Goal: Communication & Community: Share content

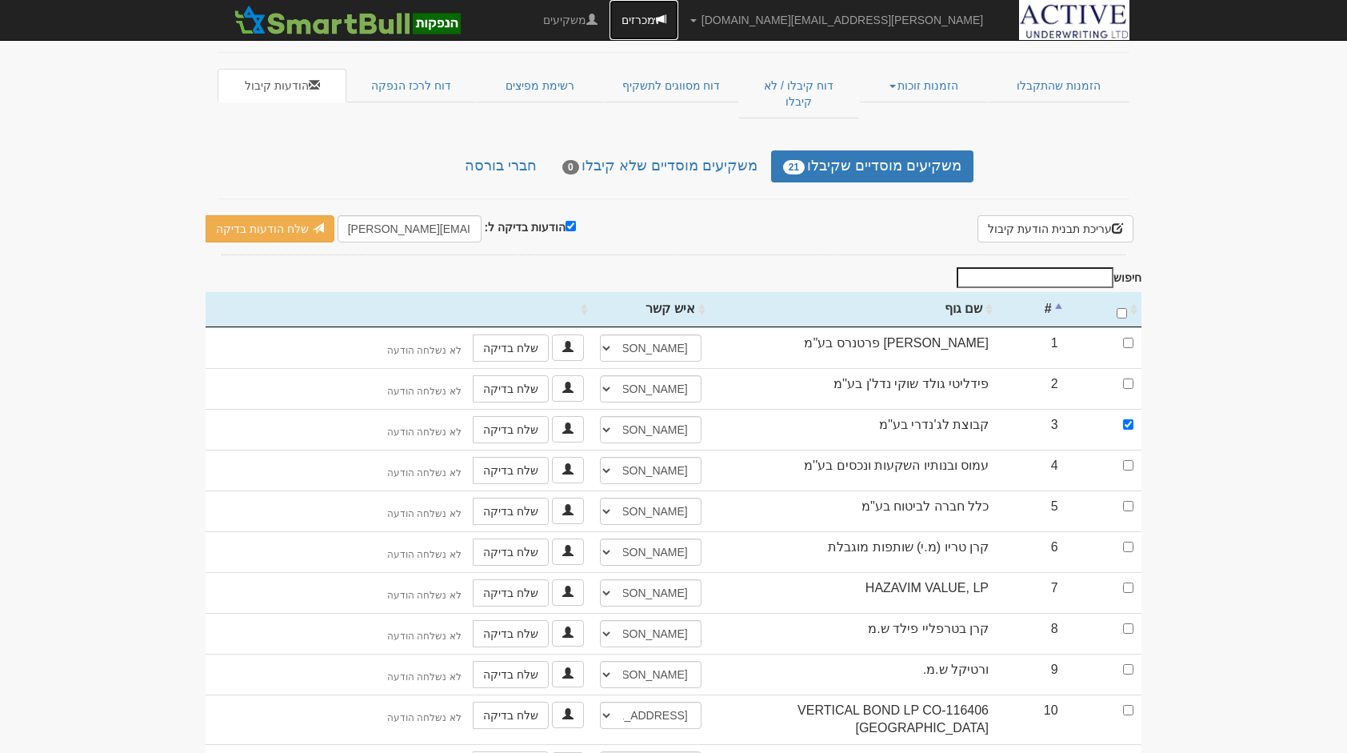
click at [678, 14] on link "מכרזים" at bounding box center [644, 20] width 69 height 40
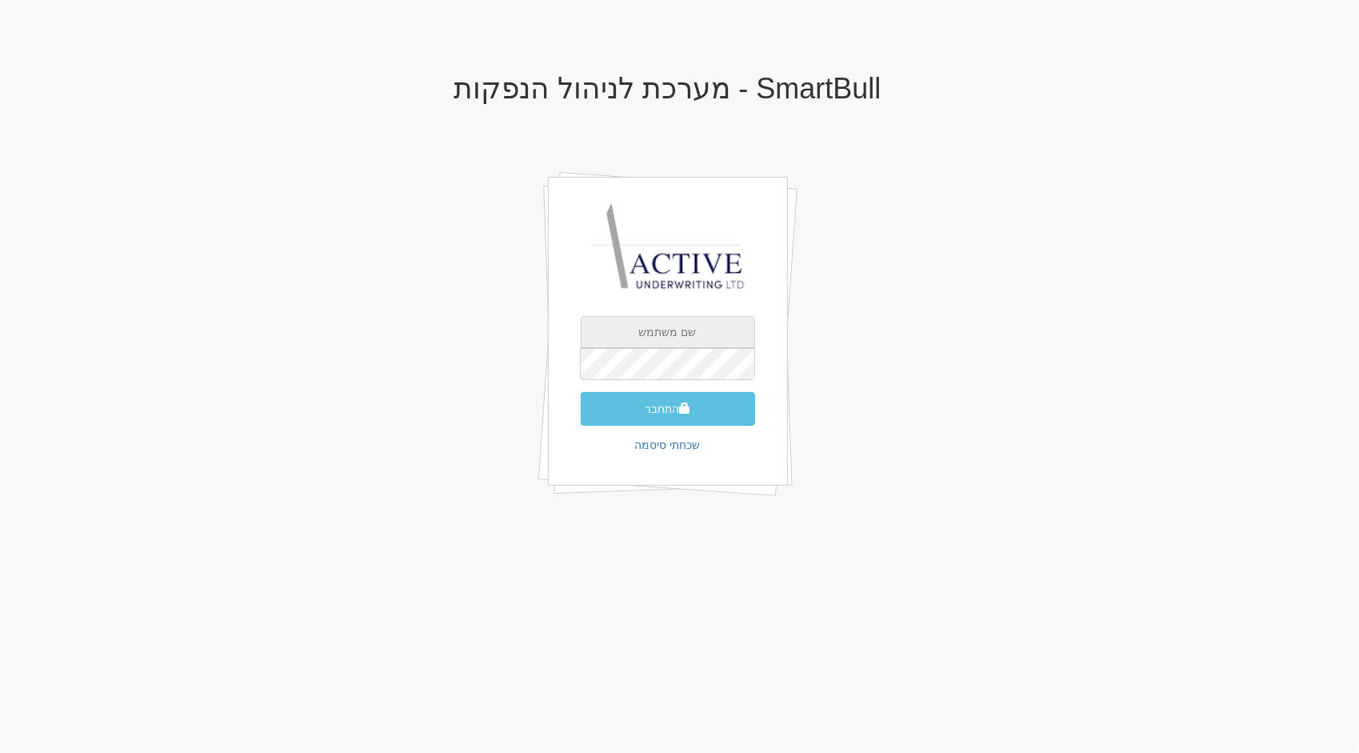
click at [710, 346] on input "text" at bounding box center [668, 332] width 174 height 32
type input "[PERSON_NAME][EMAIL_ADDRESS][DOMAIN_NAME]"
click at [581, 392] on button "התחבר" at bounding box center [668, 409] width 174 height 34
type input "383112"
click at [581, 416] on button "התחבר" at bounding box center [668, 433] width 174 height 34
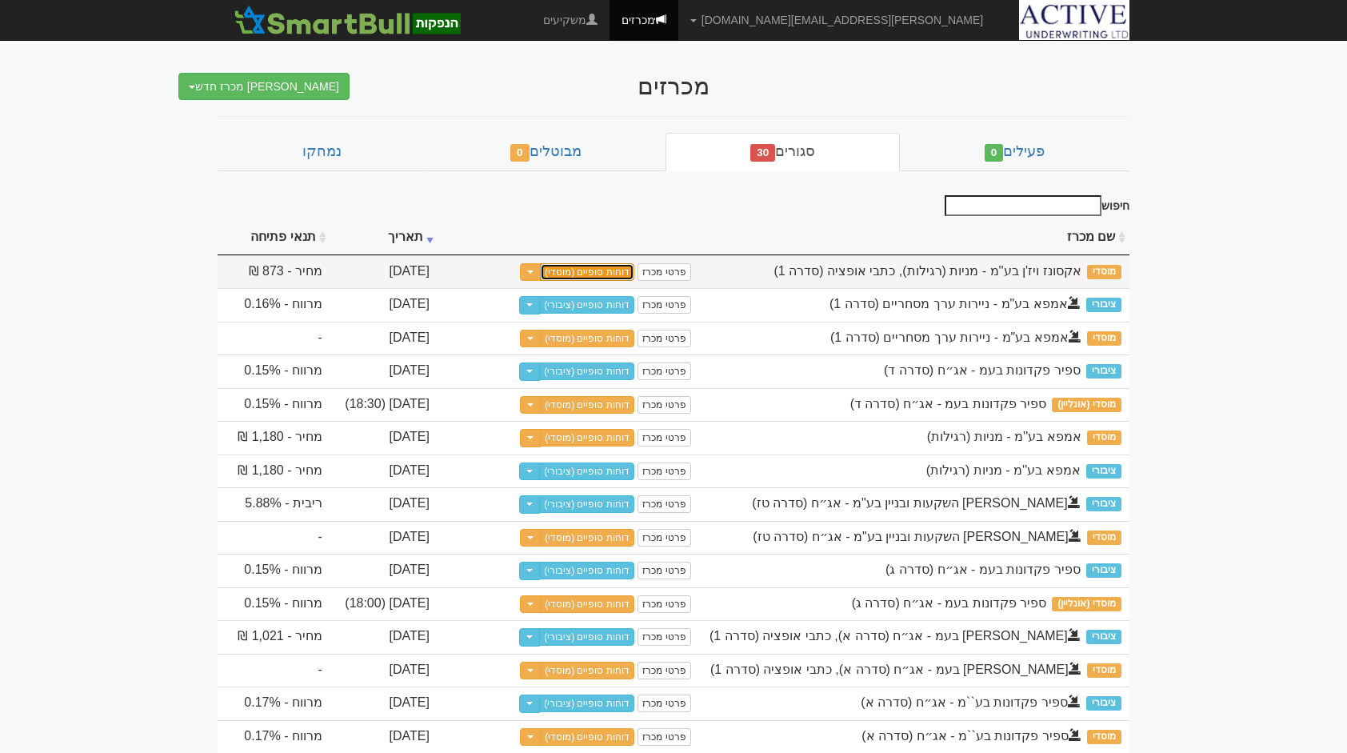
click at [602, 267] on link "דוחות סופיים (מוסדי)" at bounding box center [587, 272] width 94 height 18
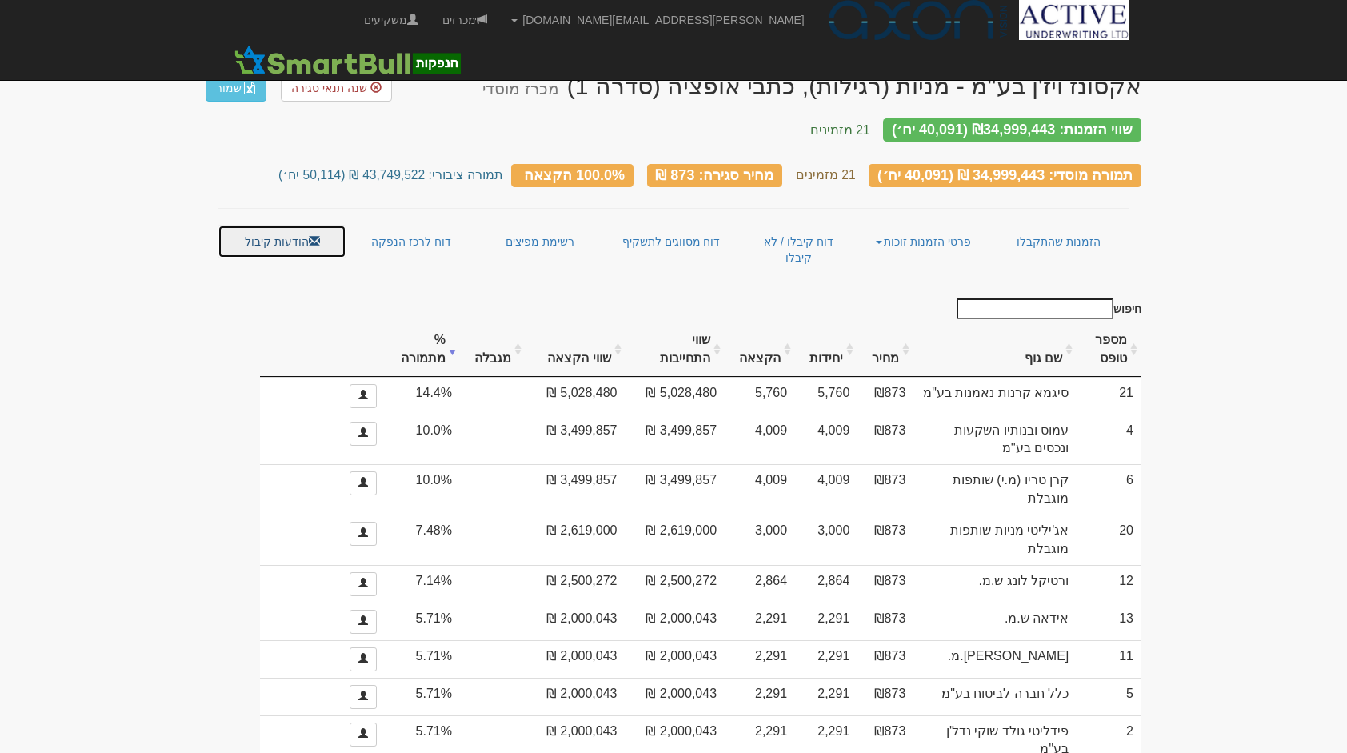
click at [302, 225] on link "הודעות קיבול" at bounding box center [282, 242] width 129 height 34
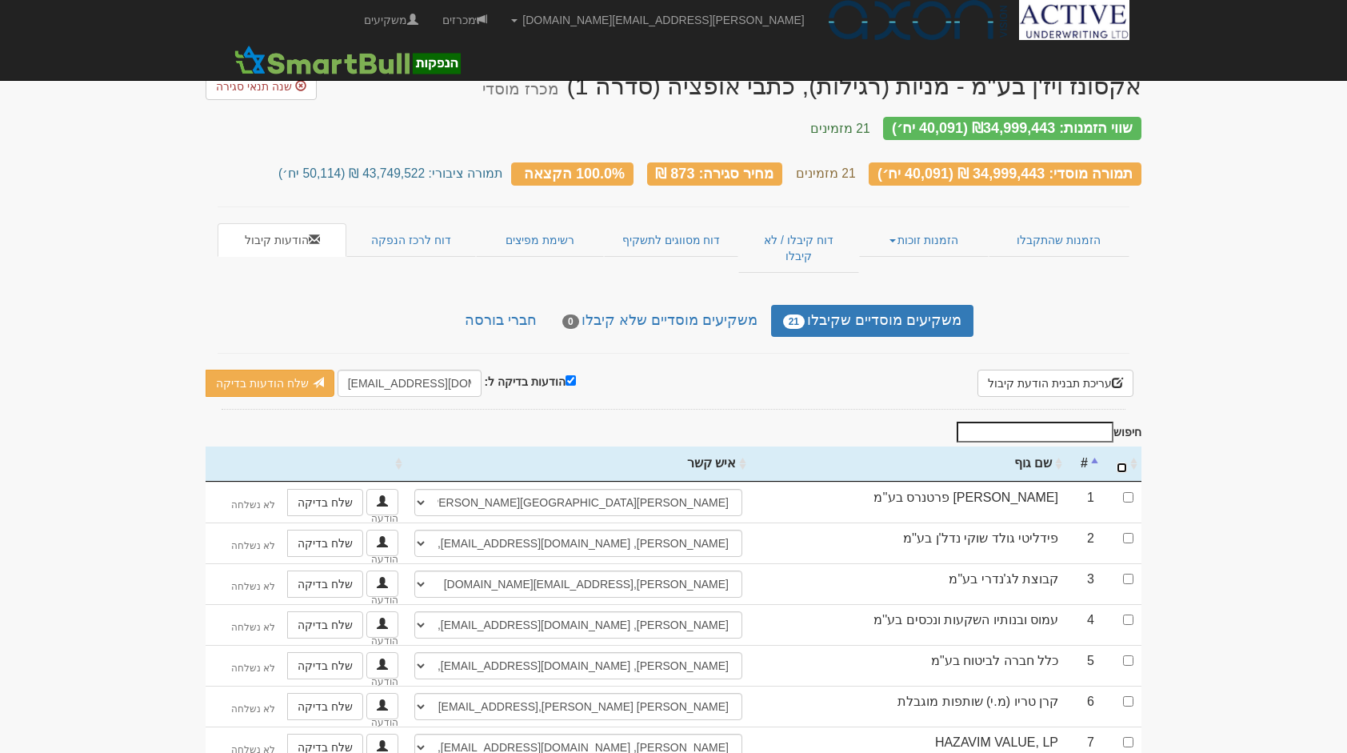
click at [1123, 462] on input "\a : activate to sort column ascending" at bounding box center [1122, 467] width 10 height 10
checkbox input "true"
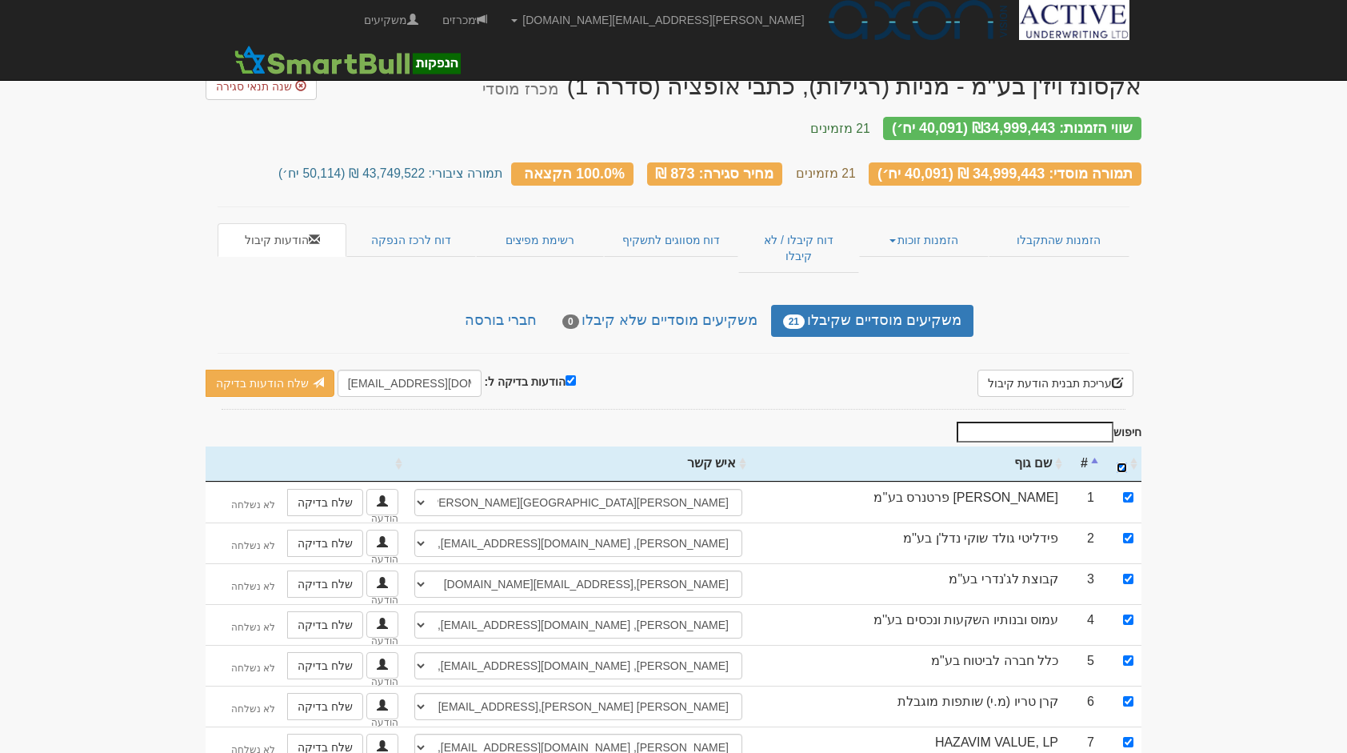
checkbox input "true"
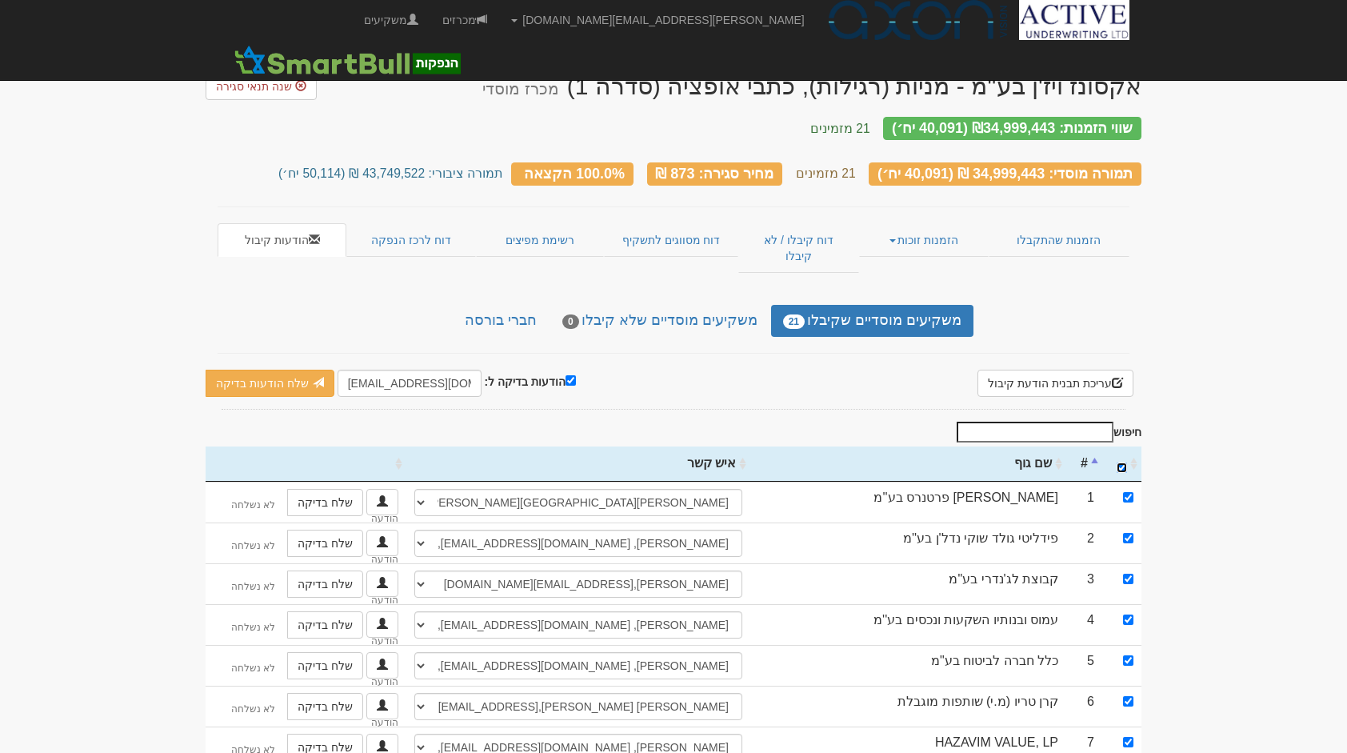
checkbox input "true"
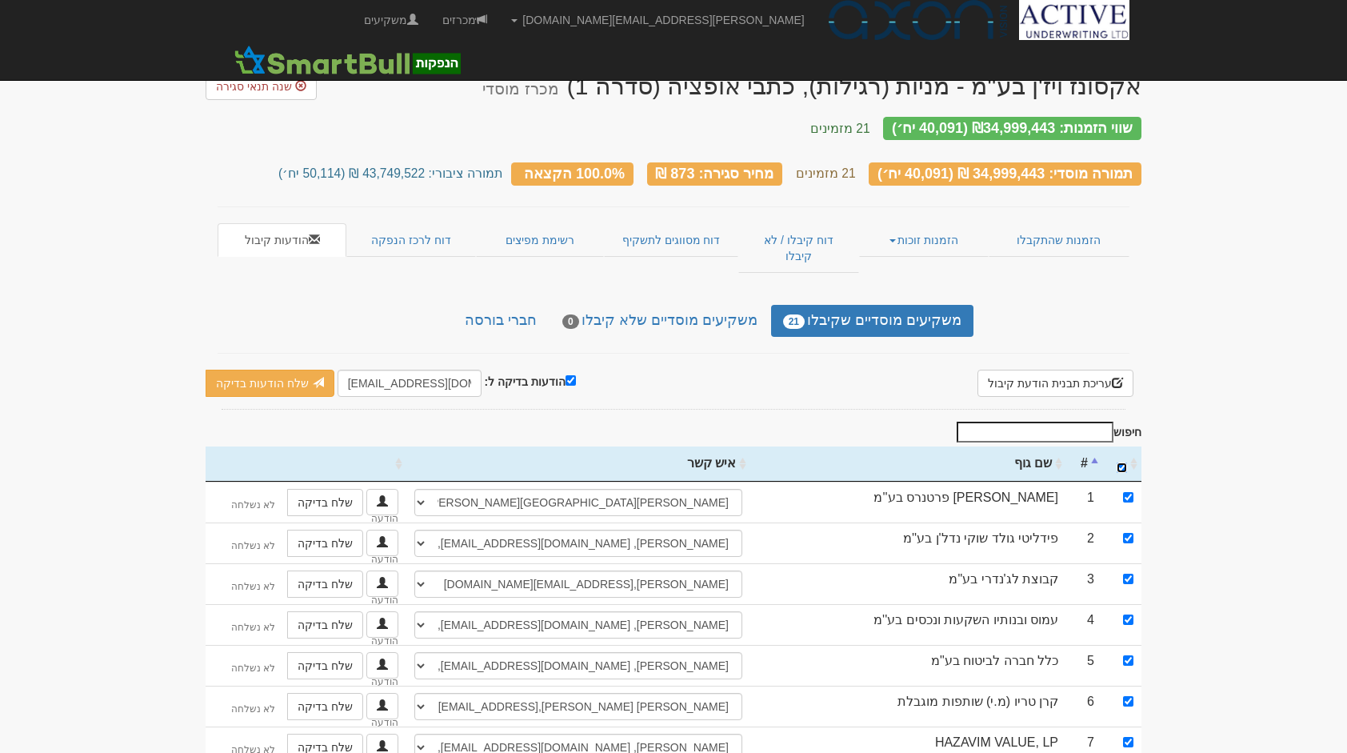
checkbox input "true"
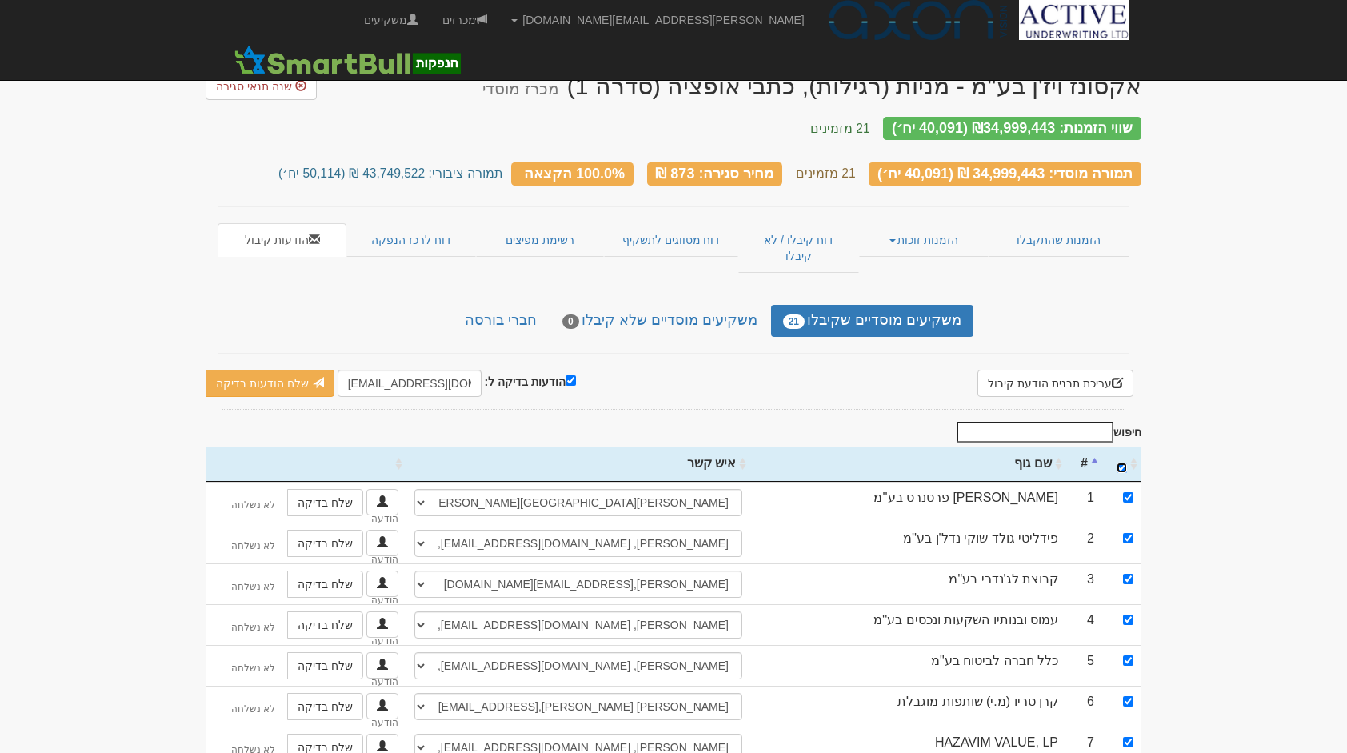
checkbox input "true"
click at [566, 375] on input "הודעות בדיקה ל:" at bounding box center [571, 380] width 10 height 10
checkbox input "false"
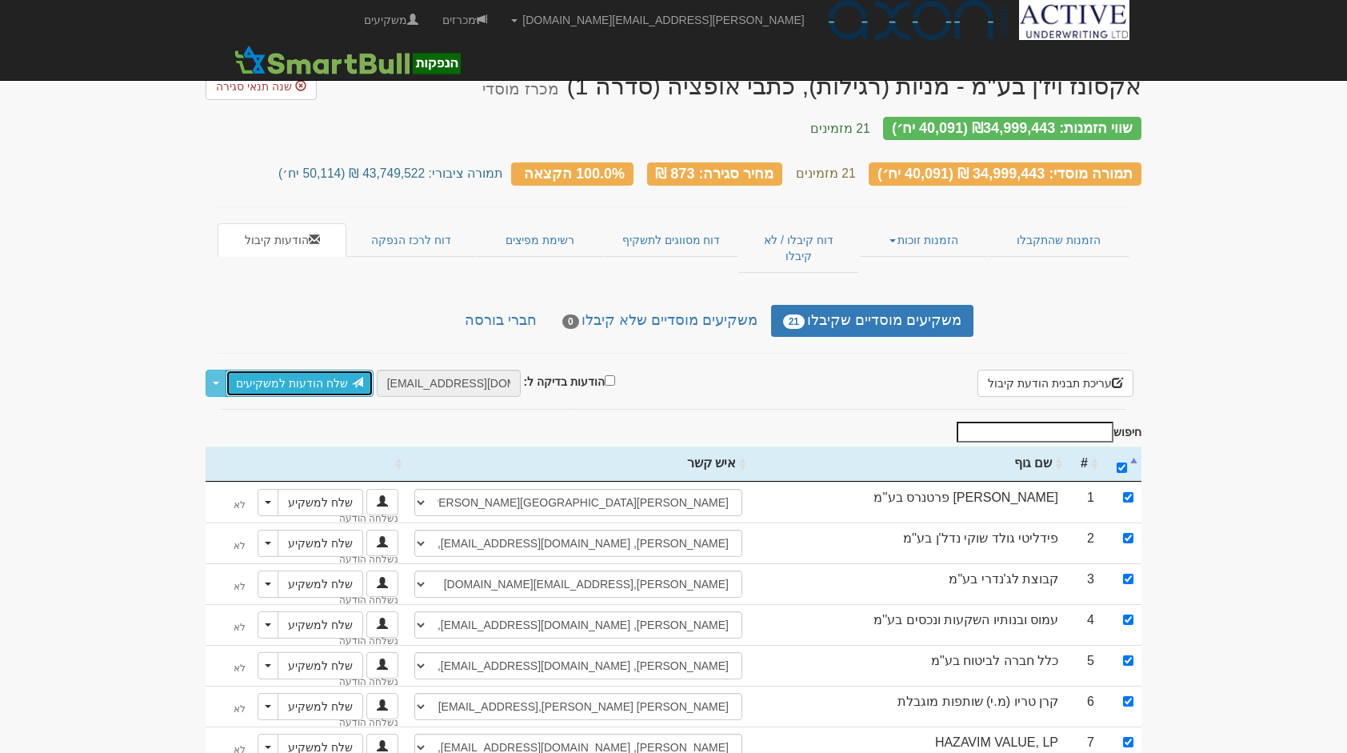
click at [292, 370] on link "שלח הודעות למשקיעים" at bounding box center [300, 383] width 148 height 27
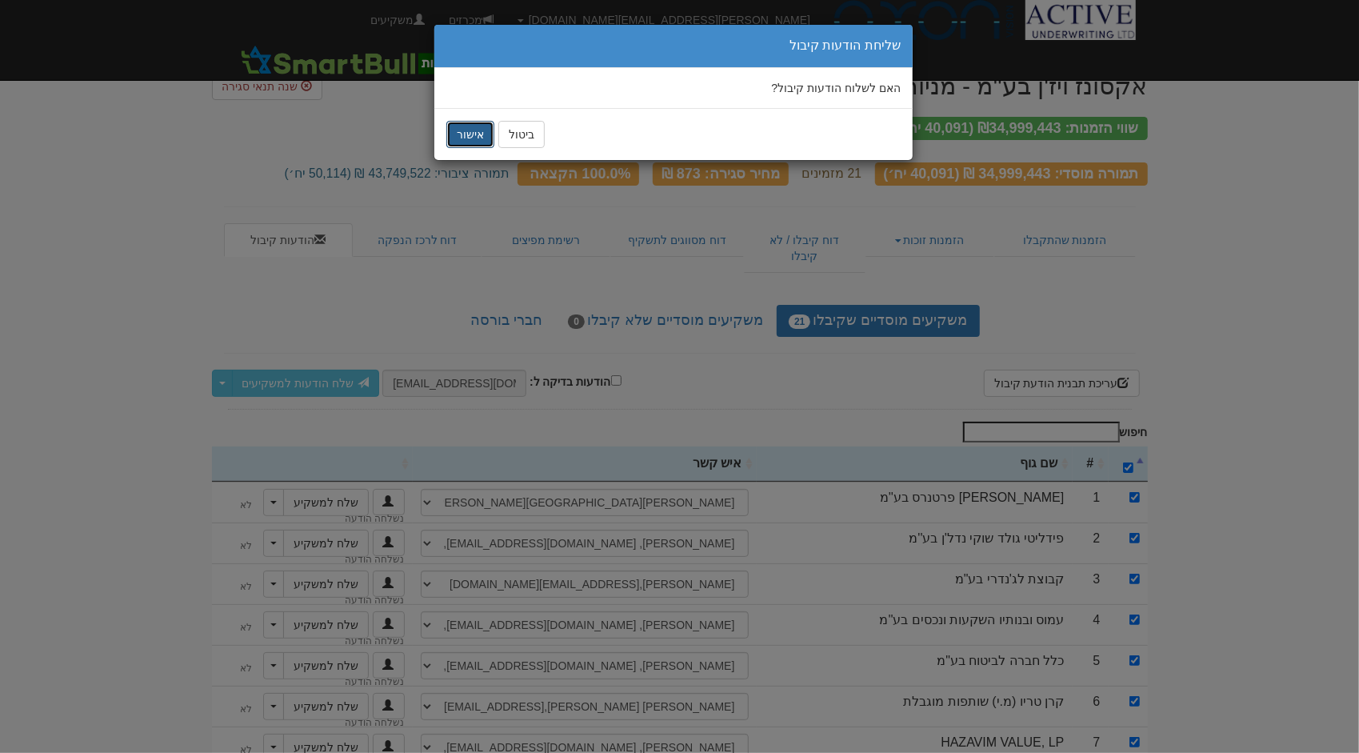
click at [469, 134] on button "אישור" at bounding box center [470, 134] width 48 height 27
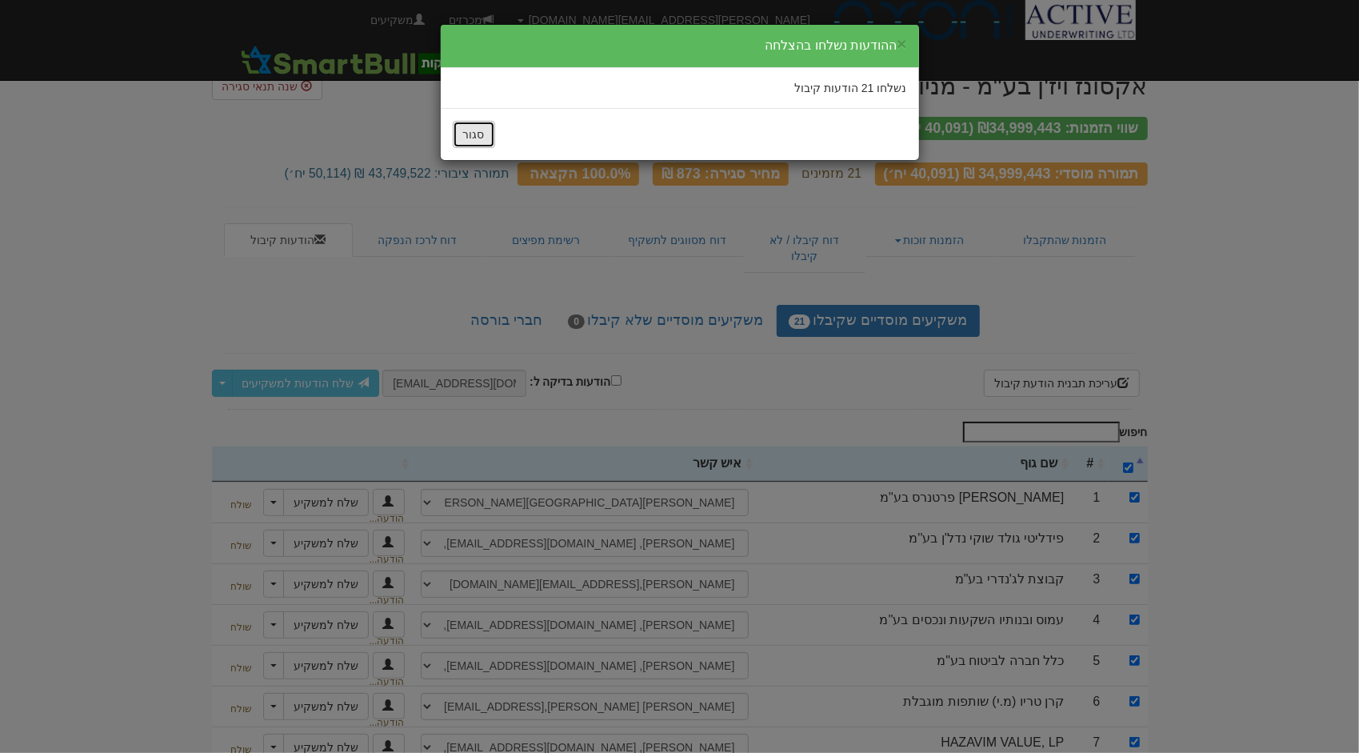
click at [483, 131] on button "סגור" at bounding box center [474, 134] width 42 height 27
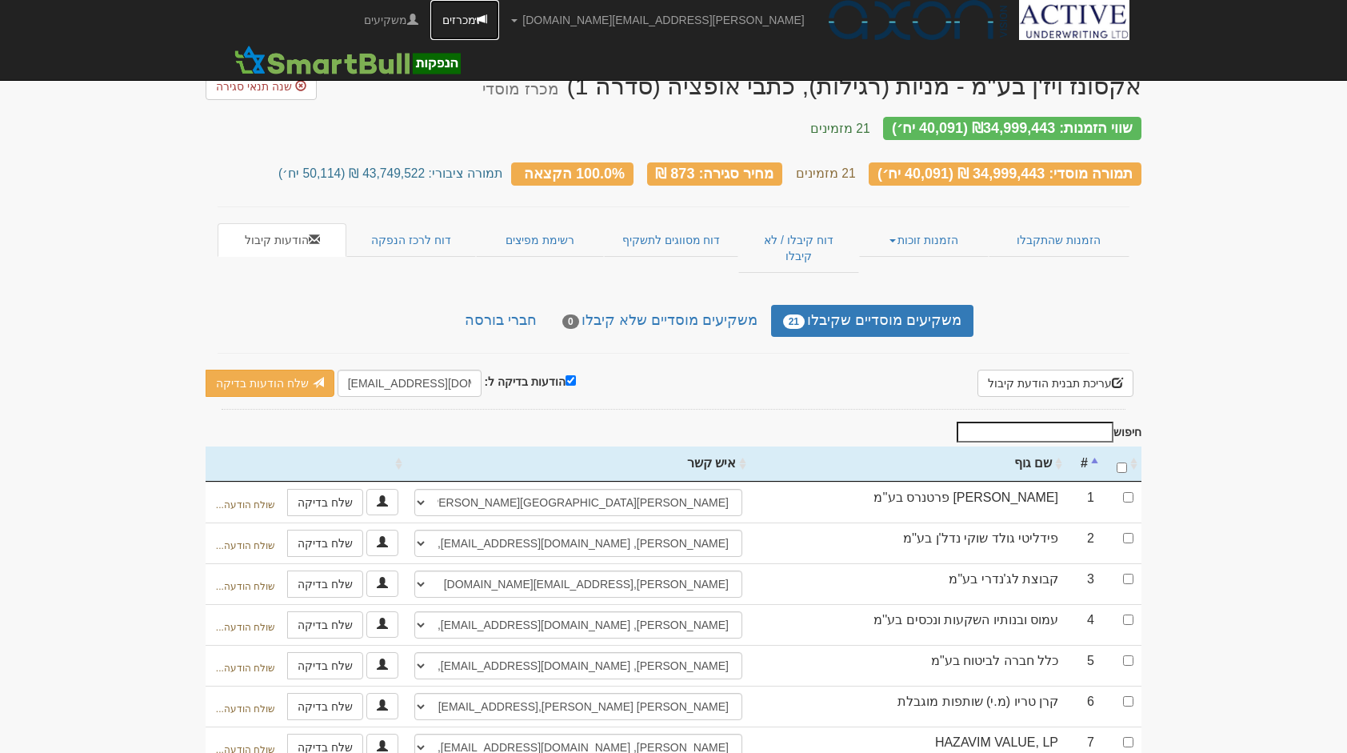
click at [499, 18] on link "מכרזים" at bounding box center [464, 20] width 69 height 40
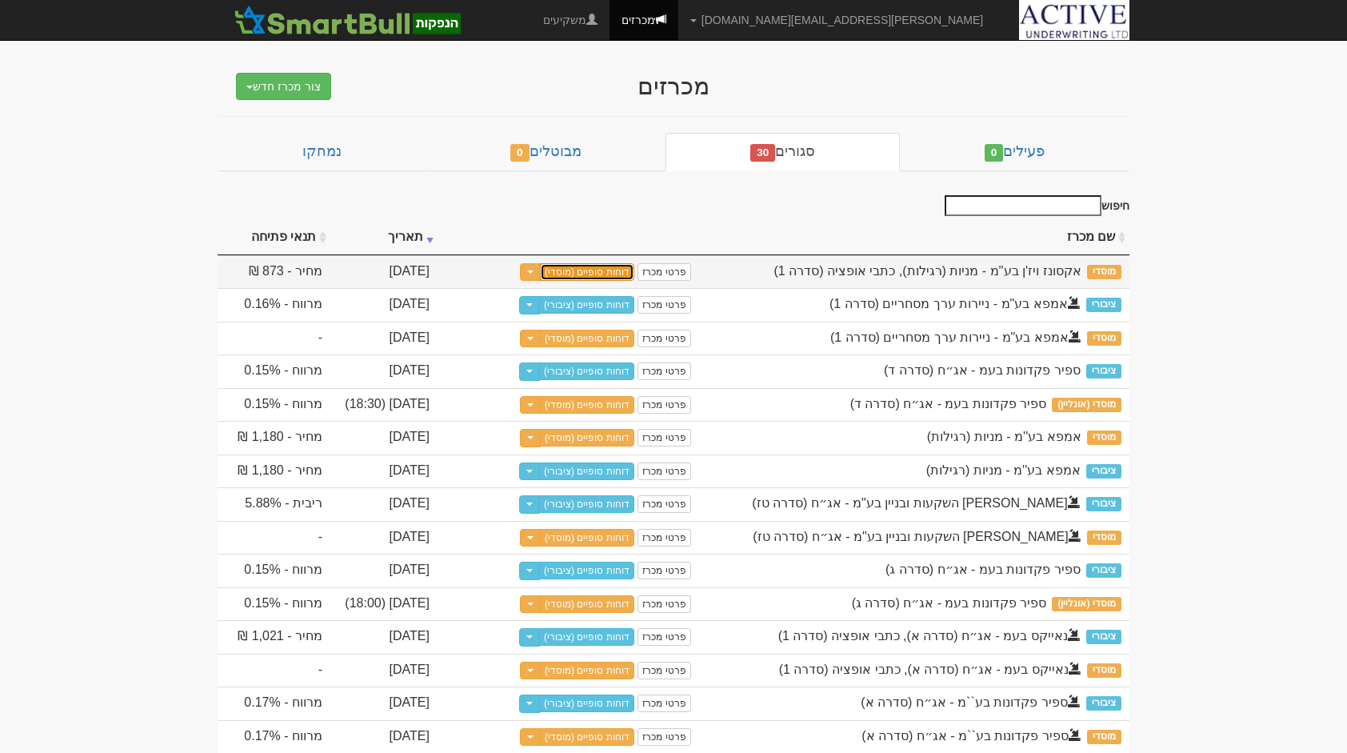
click at [596, 264] on link "דוחות סופיים (מוסדי)" at bounding box center [587, 272] width 94 height 18
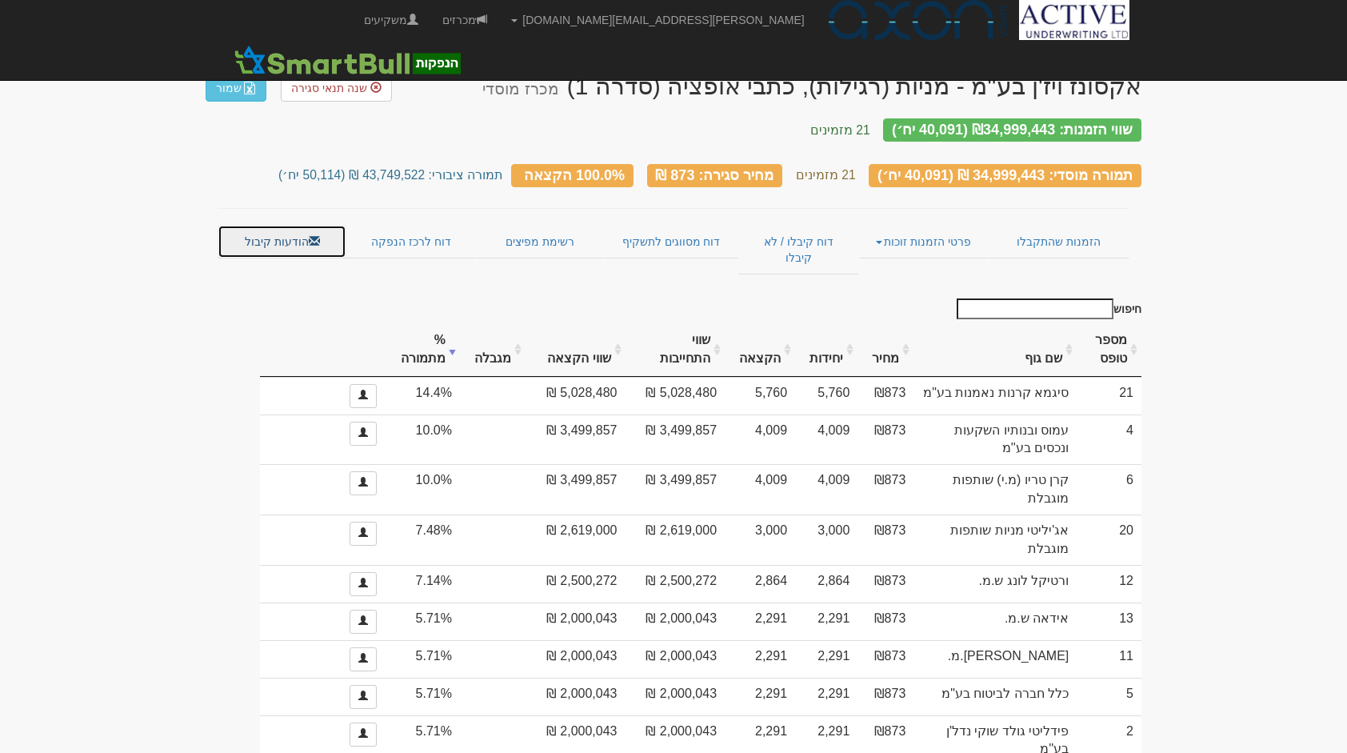
click at [282, 228] on link "הודעות קיבול" at bounding box center [282, 242] width 129 height 34
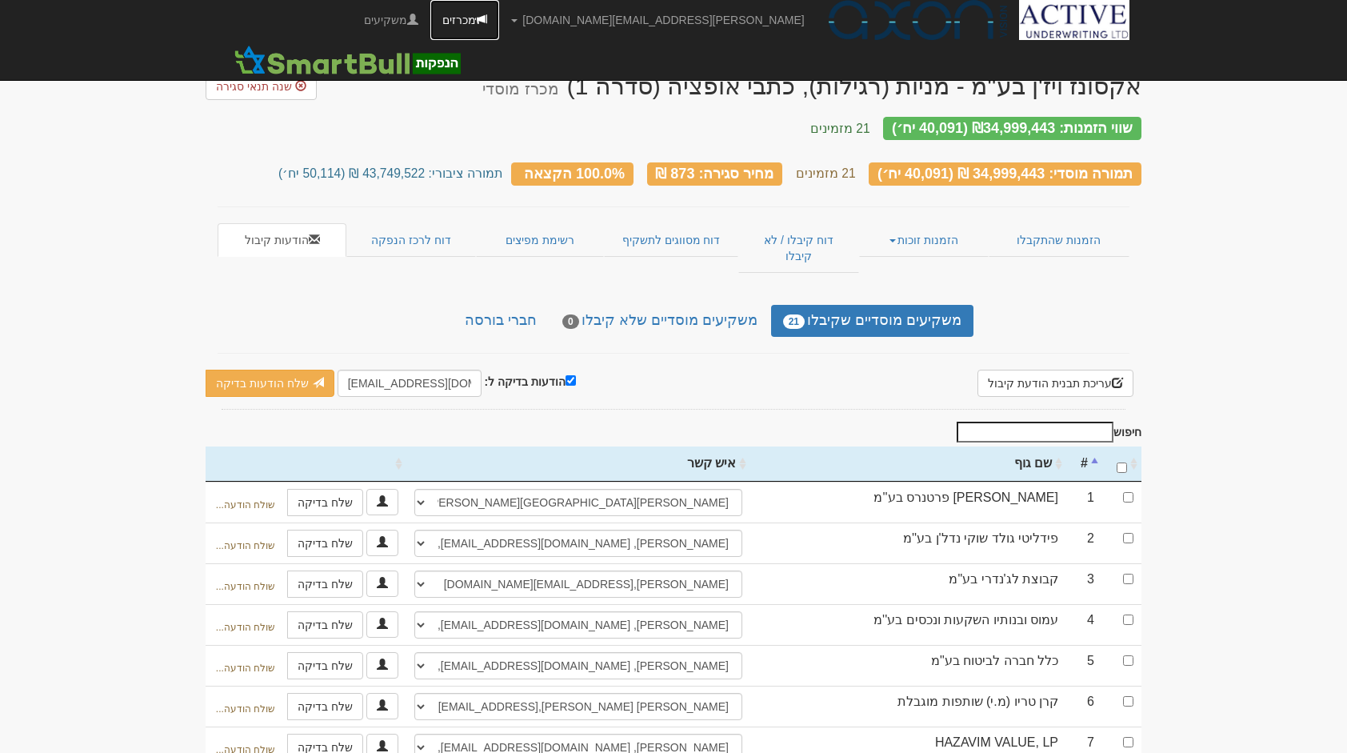
click at [499, 29] on link "מכרזים" at bounding box center [464, 20] width 69 height 40
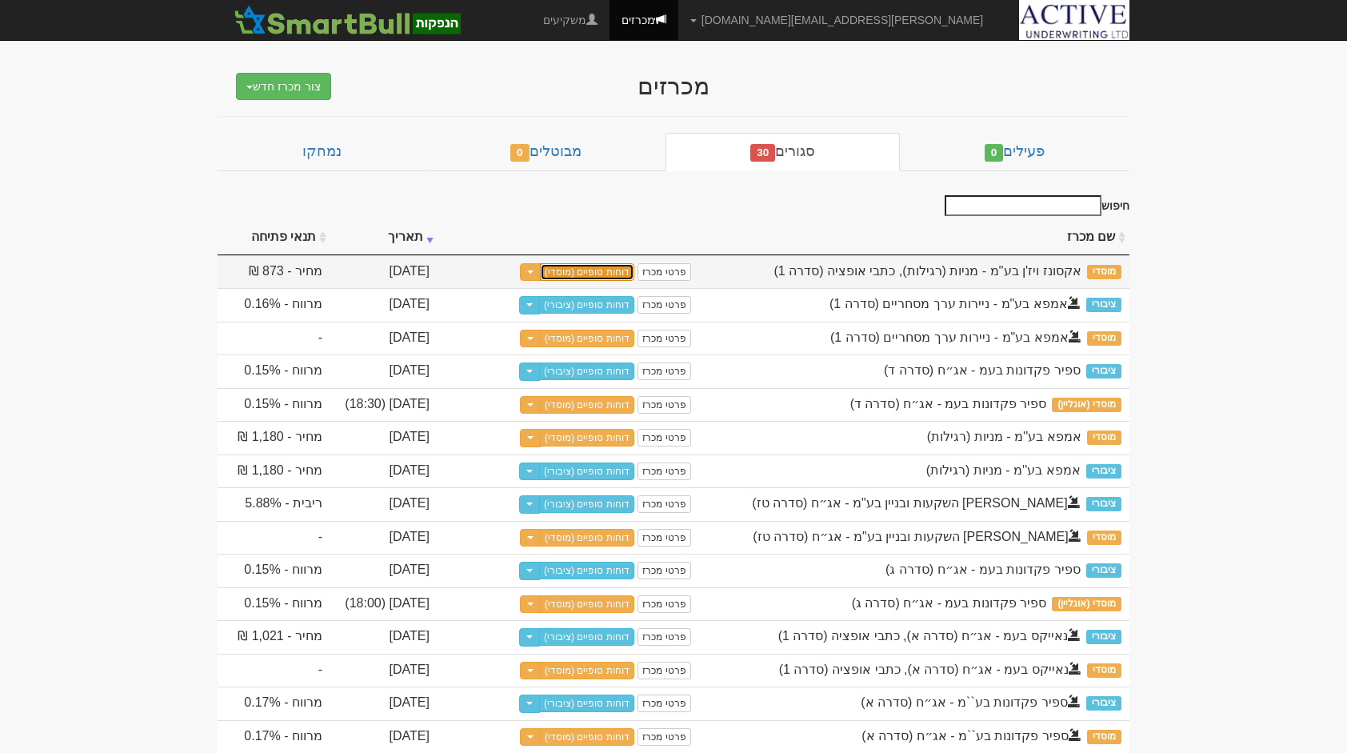
click at [606, 278] on link "דוחות סופיים (מוסדי)" at bounding box center [587, 272] width 94 height 18
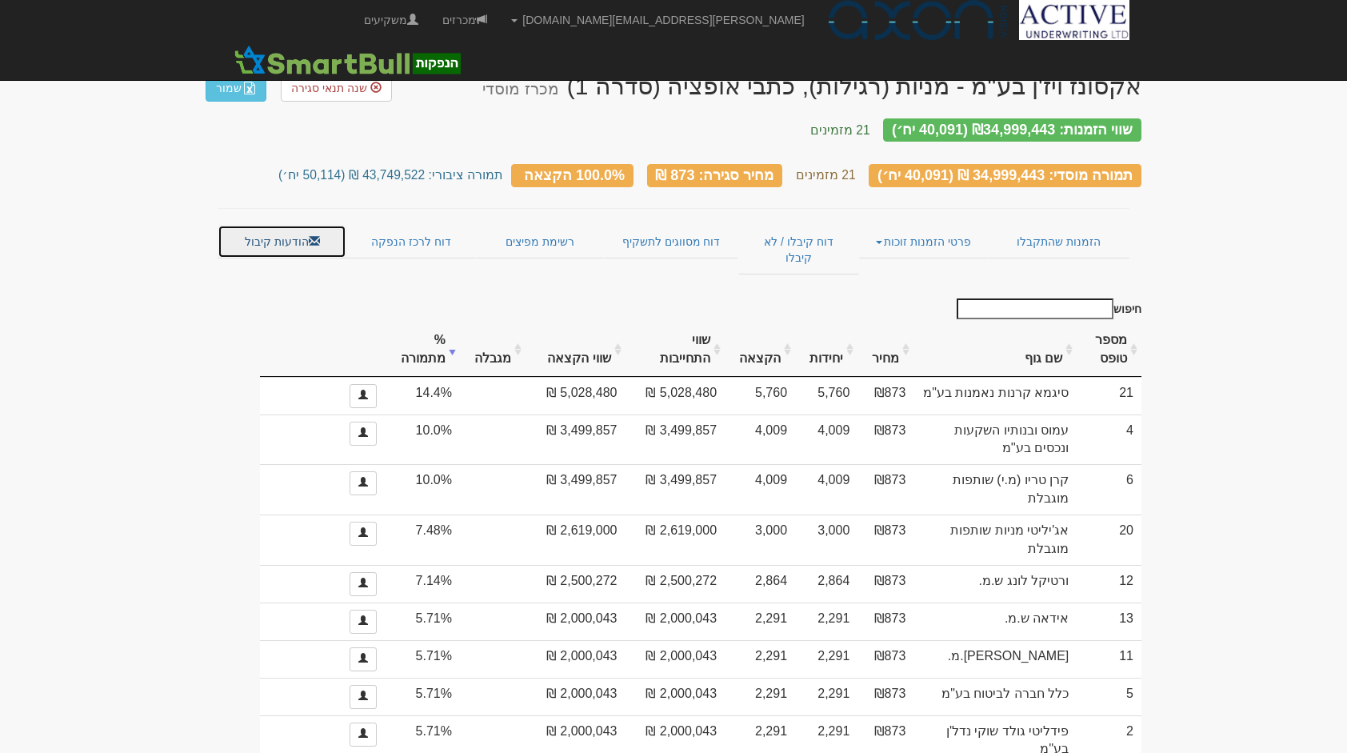
click at [298, 225] on link "הודעות קיבול" at bounding box center [282, 242] width 129 height 34
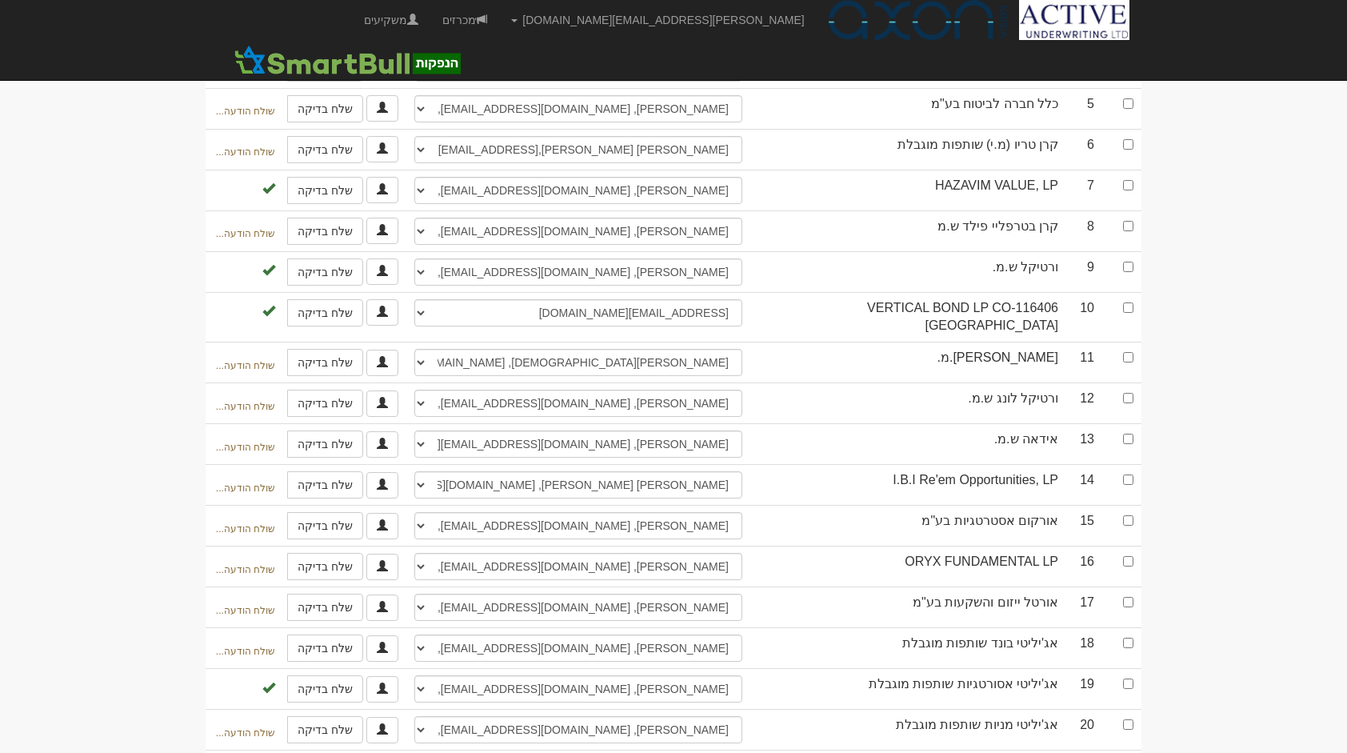
scroll to position [558, 0]
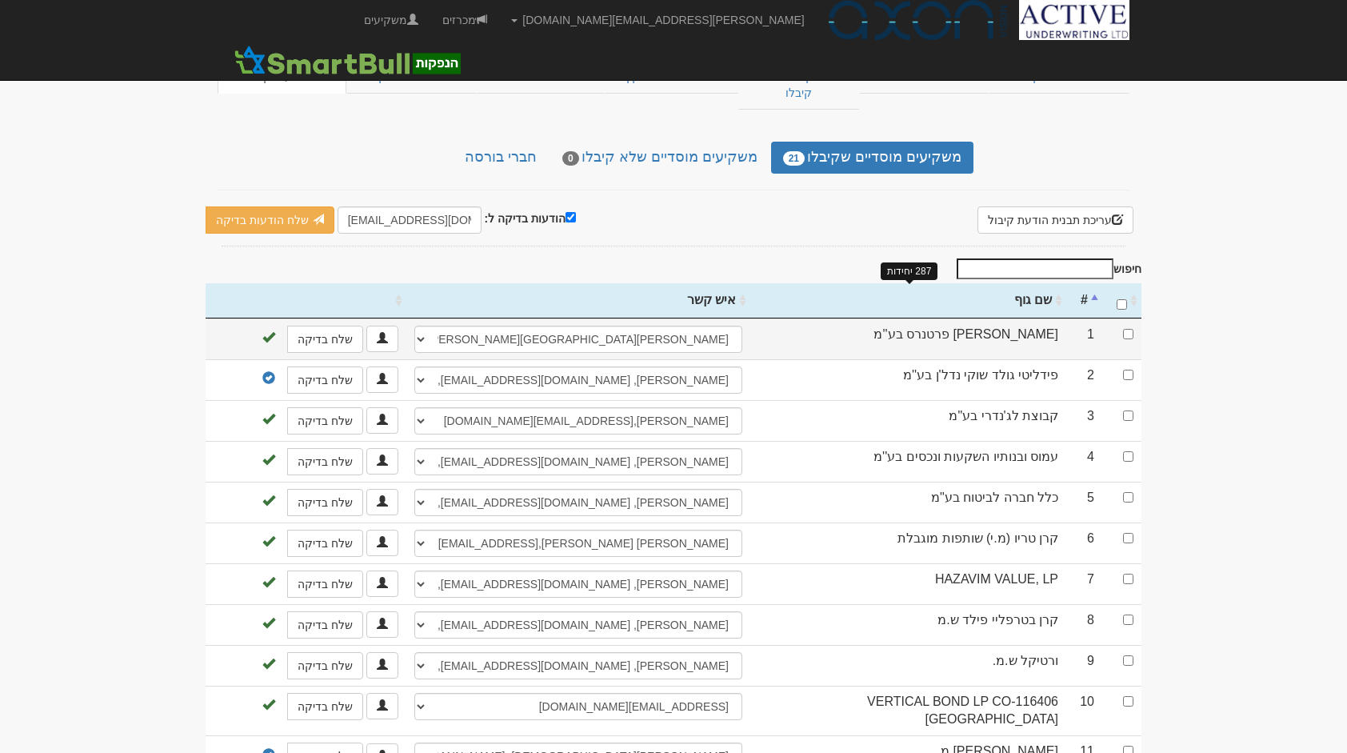
scroll to position [165, 0]
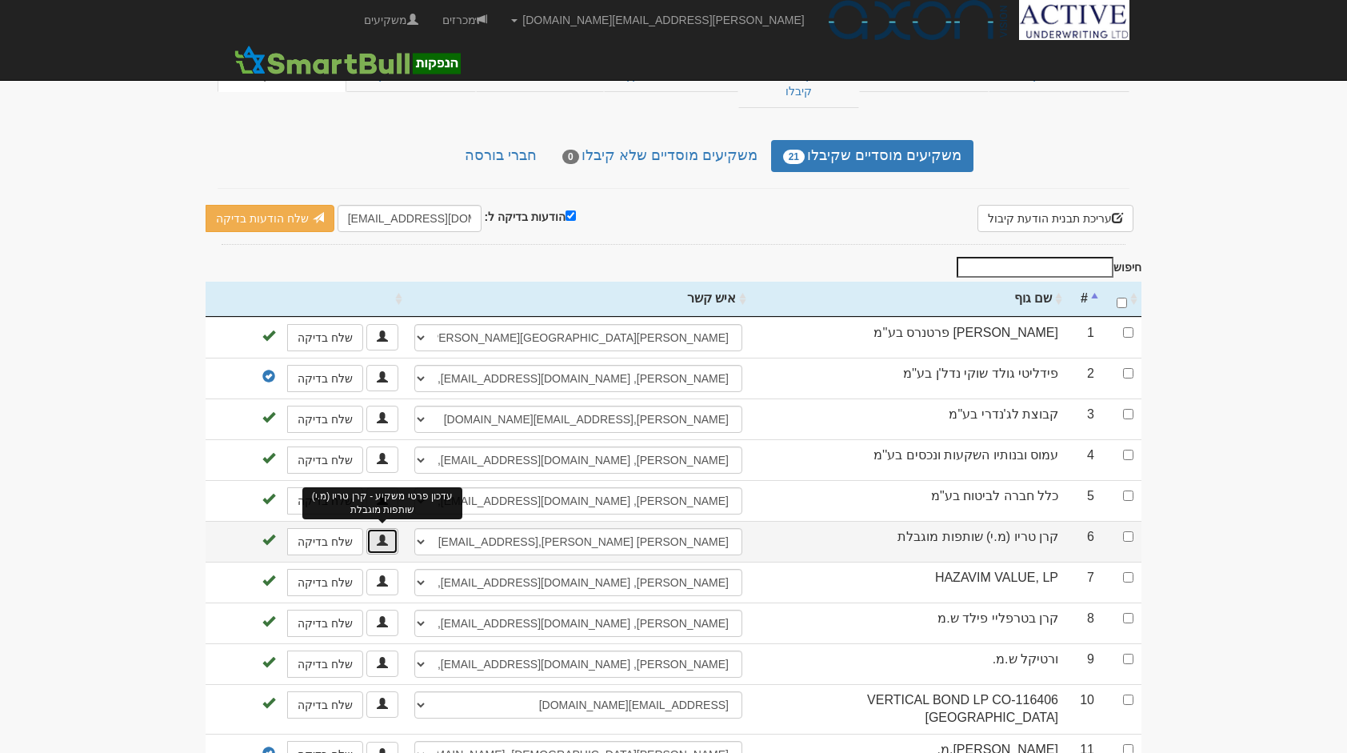
click at [378, 528] on link at bounding box center [382, 541] width 32 height 26
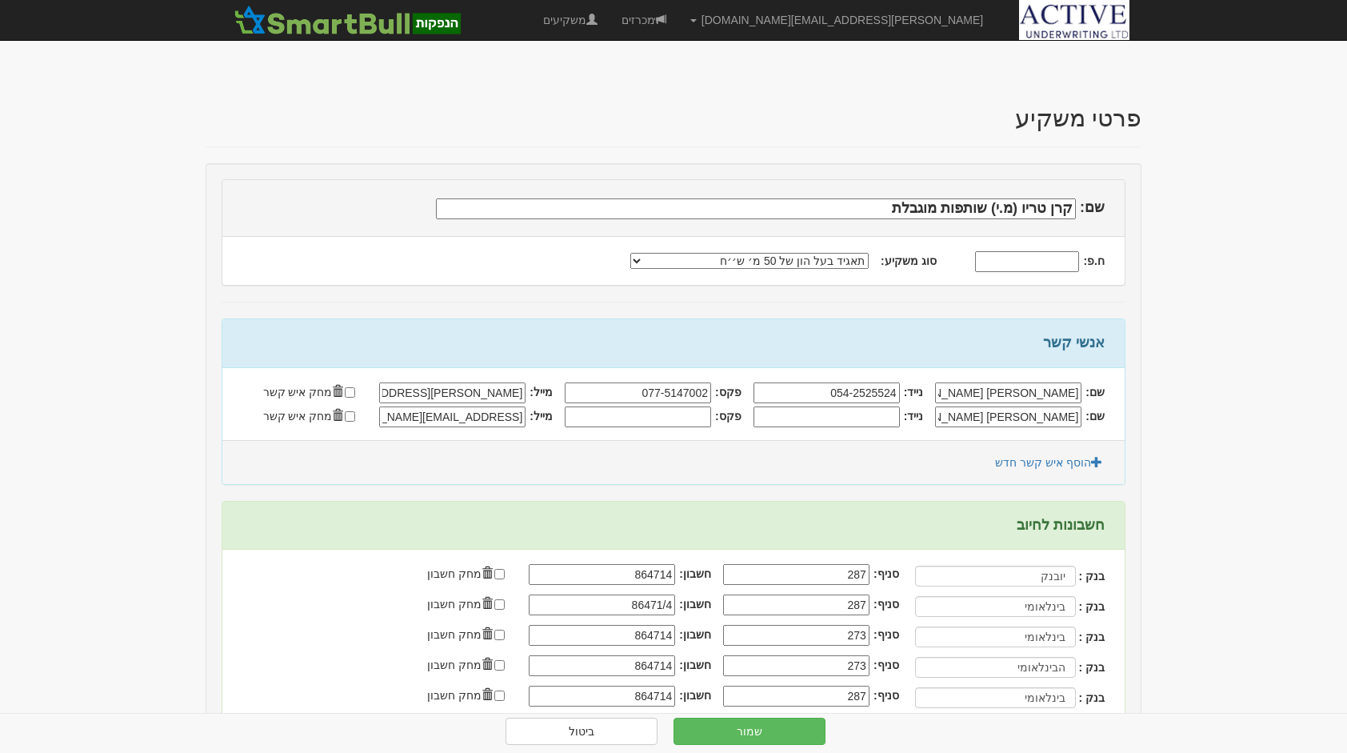
drag, startPoint x: 384, startPoint y: 415, endPoint x: 579, endPoint y: 450, distance: 198.2
click at [579, 450] on div "אנשי קשר שם: עמית כהן נייד: 054-2525524 077-5147002" at bounding box center [674, 401] width 904 height 166
click at [582, 733] on link "ביטול" at bounding box center [582, 731] width 152 height 27
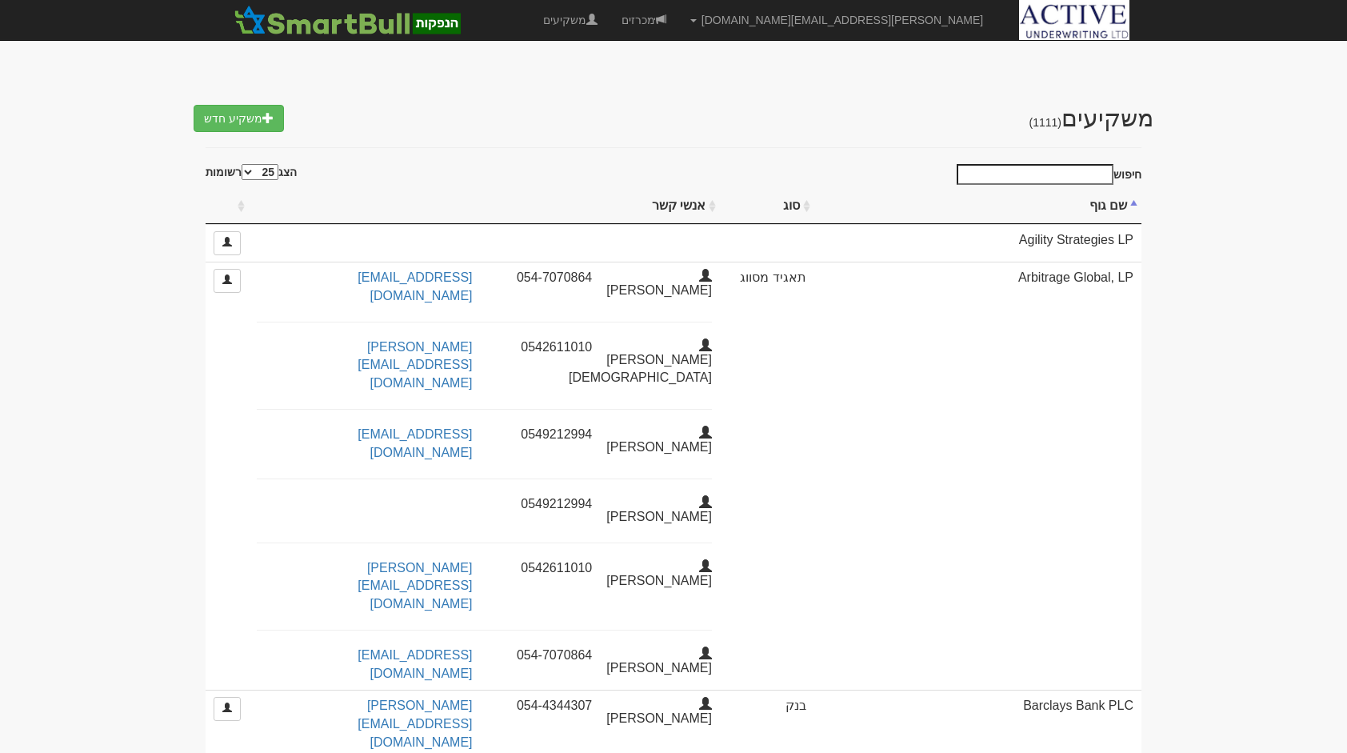
select select "25"
click at [678, 24] on link "מכרזים" at bounding box center [644, 20] width 69 height 40
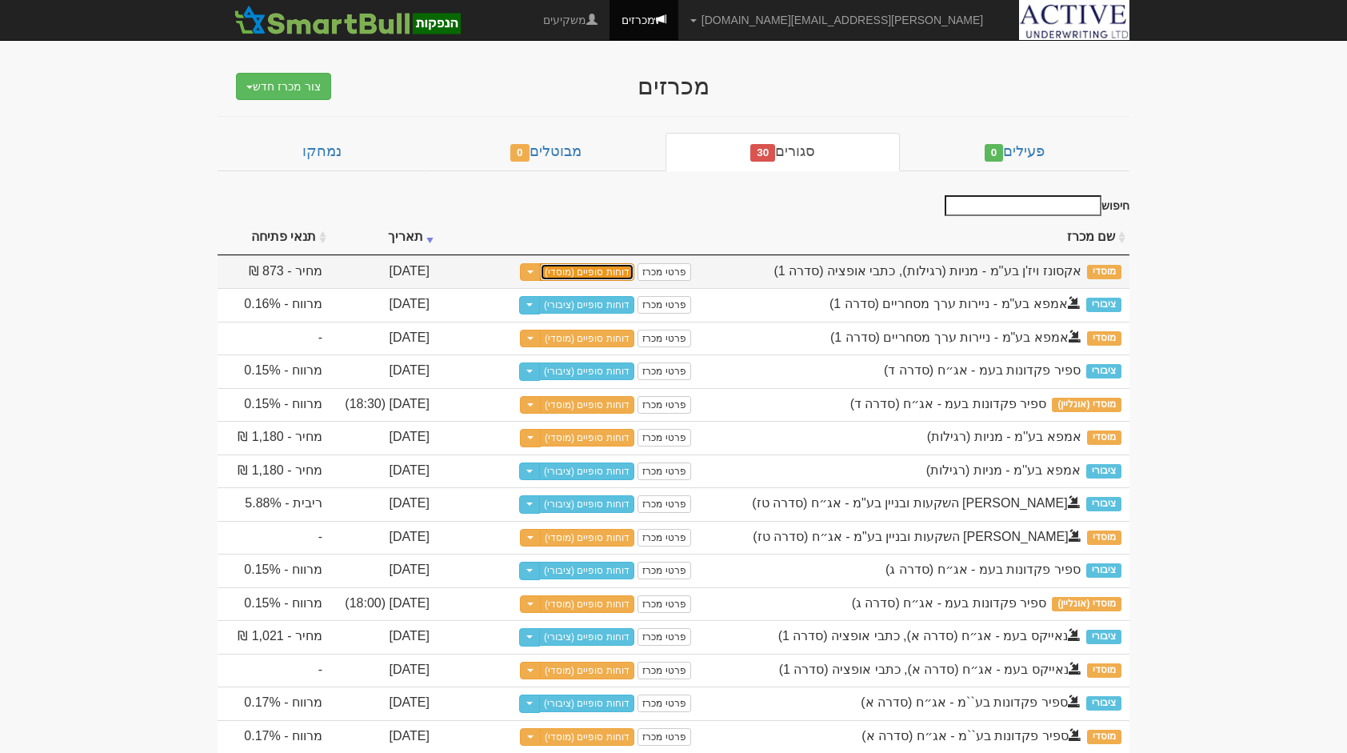
click at [614, 275] on link "דוחות סופיים (מוסדי)" at bounding box center [587, 272] width 94 height 18
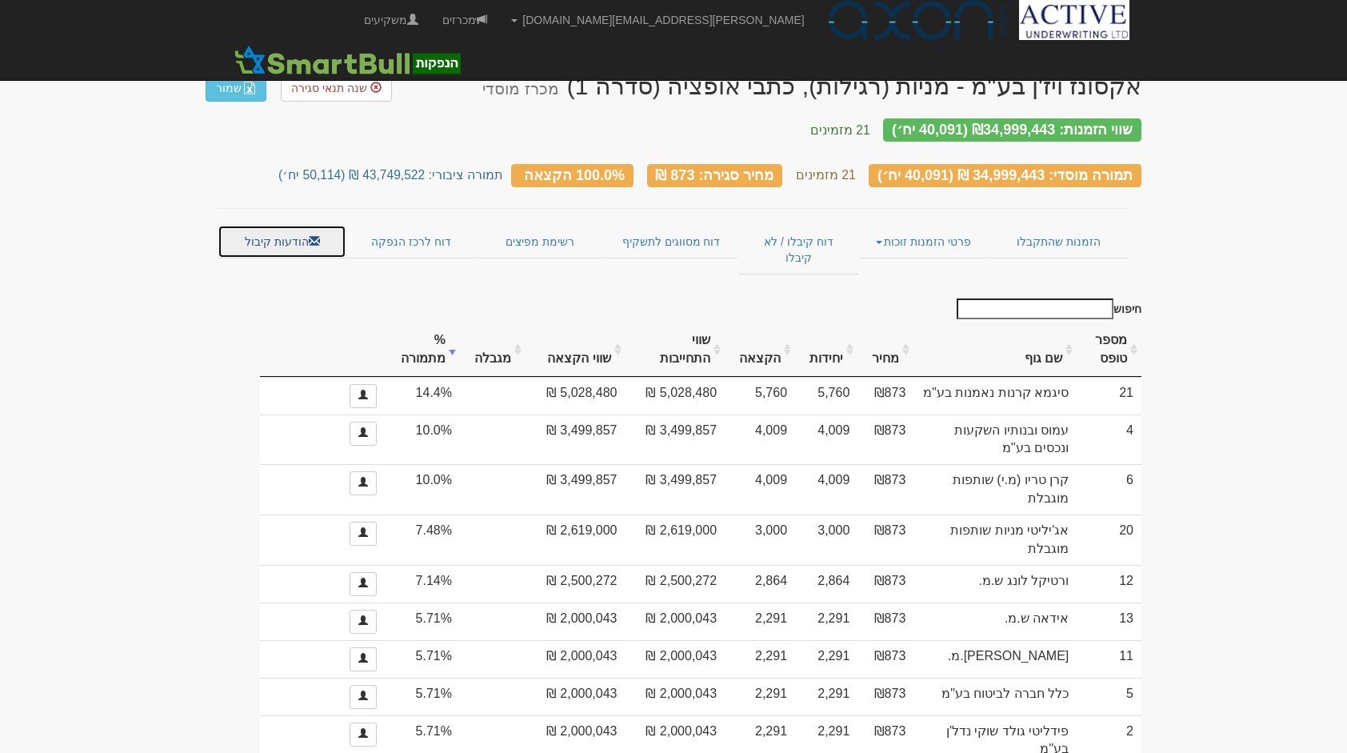
click at [288, 225] on link "הודעות קיבול" at bounding box center [282, 242] width 129 height 34
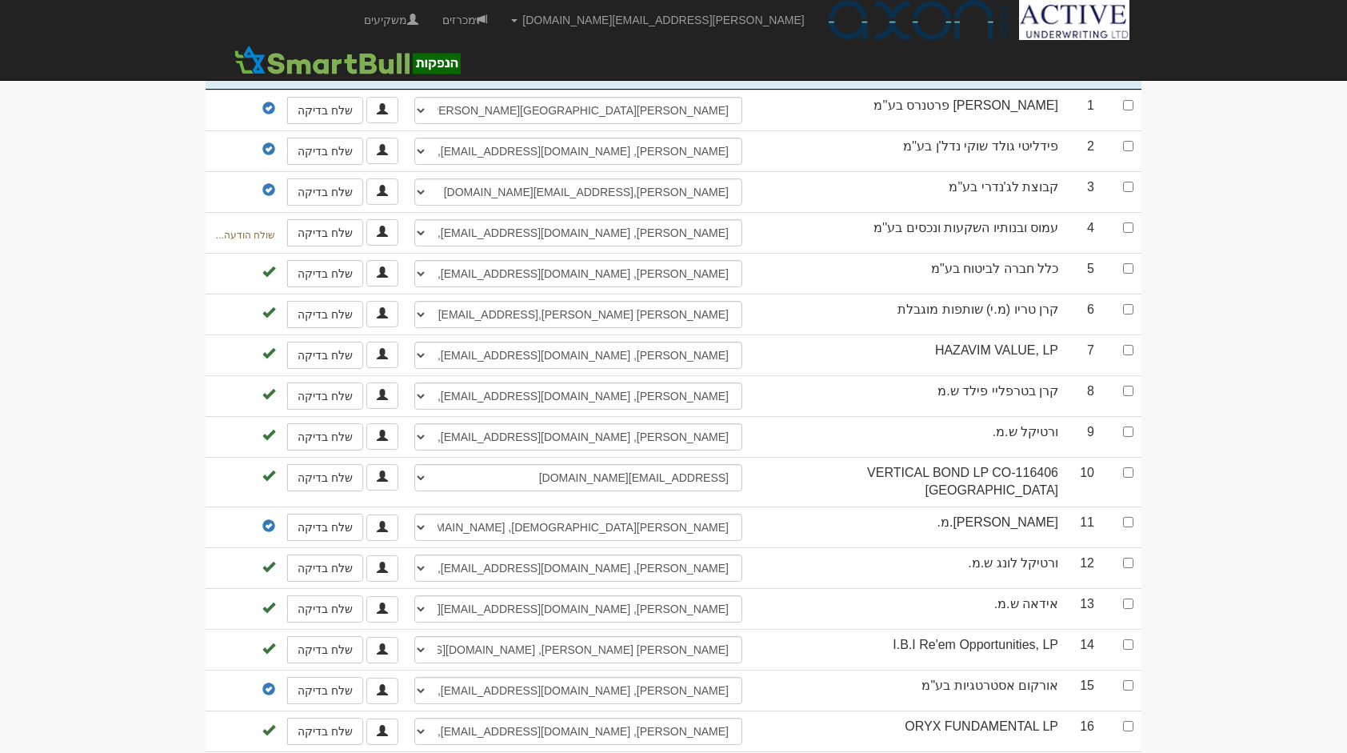
scroll to position [393, 0]
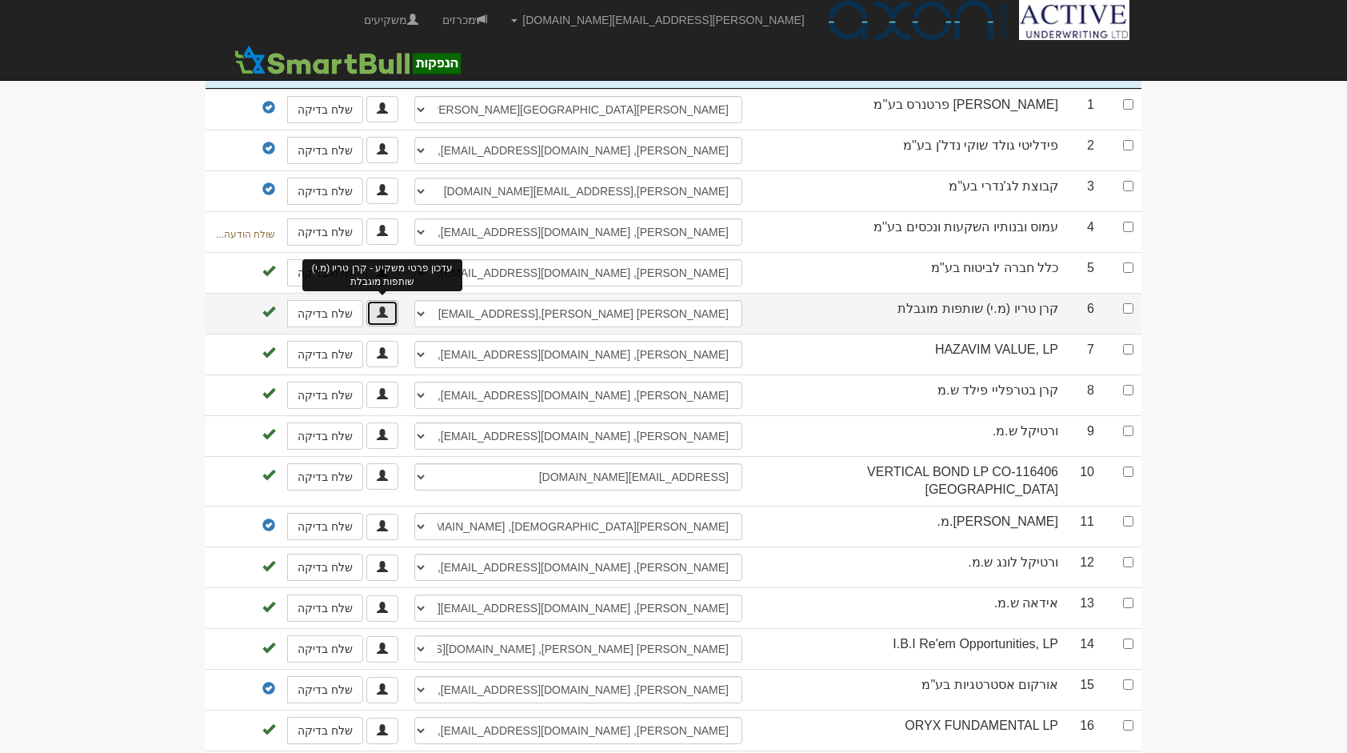
click at [388, 300] on link at bounding box center [382, 313] width 32 height 26
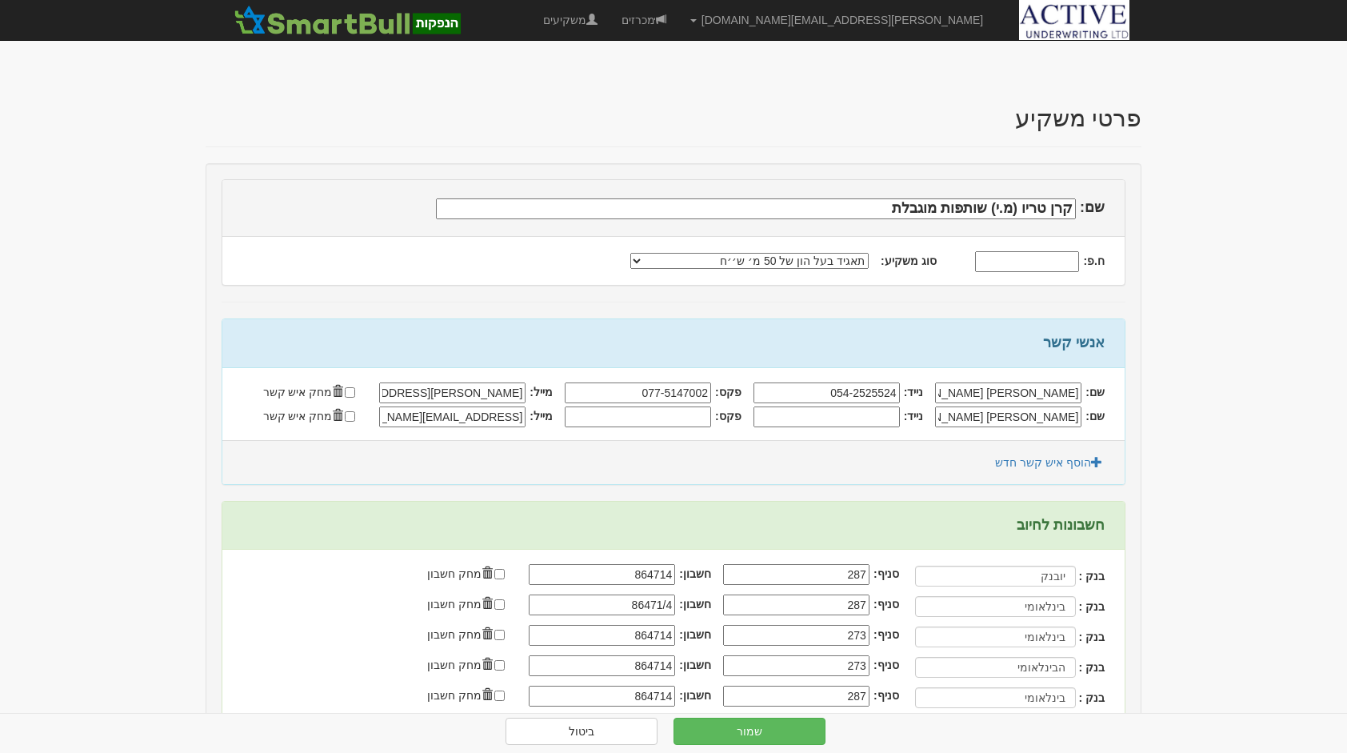
drag, startPoint x: 386, startPoint y: 418, endPoint x: 546, endPoint y: 398, distance: 161.3
click at [546, 398] on div "שם: עמית כהן נייד: 054-2525524" at bounding box center [673, 404] width 902 height 72
paste input "text"
type input "aradr@trio-inv.co.il"
click at [746, 730] on button "שמור" at bounding box center [750, 731] width 152 height 27
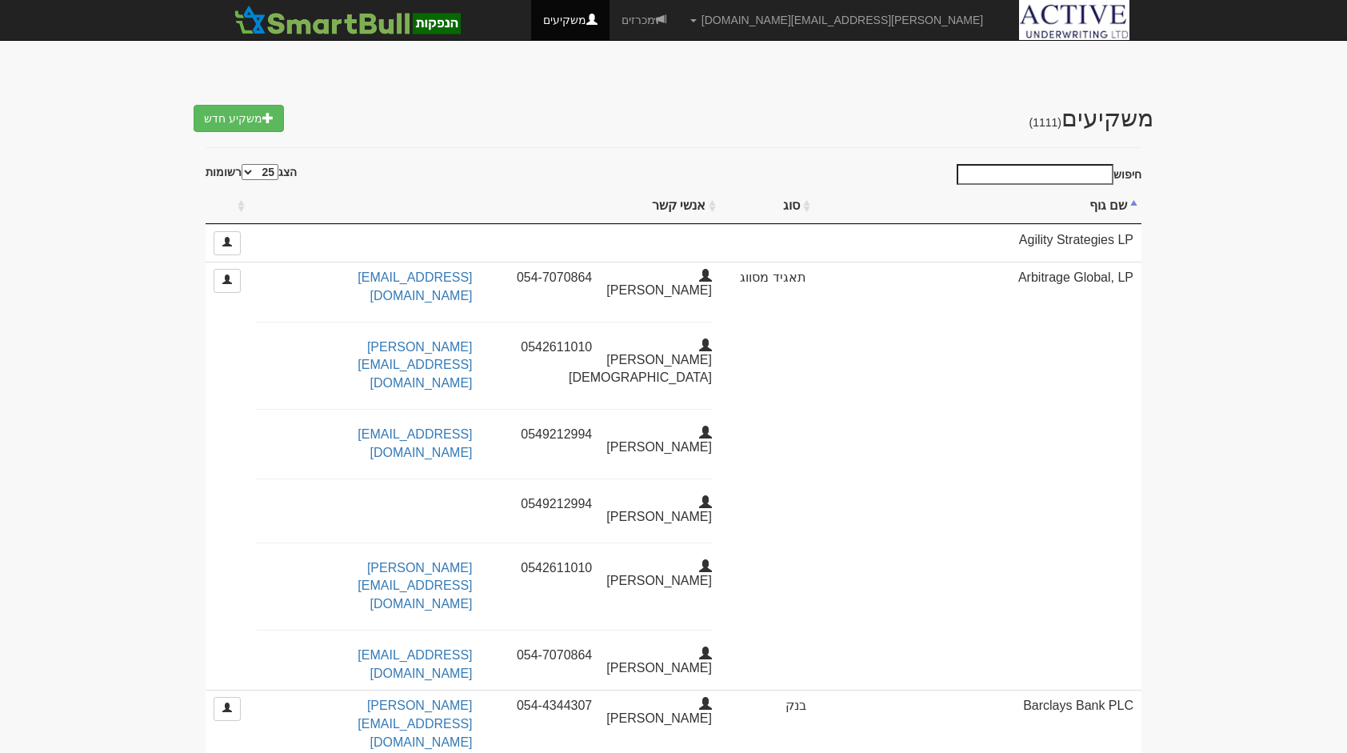
select select "25"
click at [678, 22] on link "מכרזים" at bounding box center [644, 20] width 69 height 40
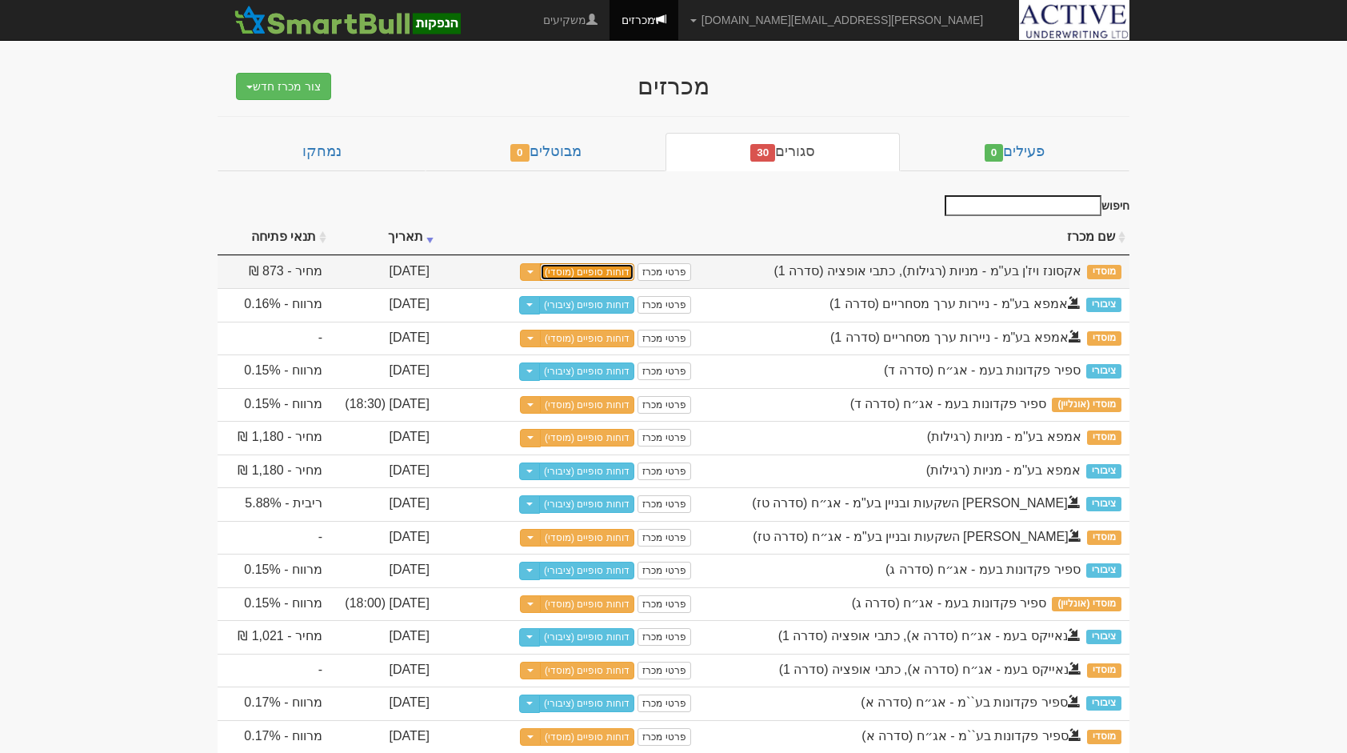
click at [607, 275] on link "דוחות סופיים (מוסדי)" at bounding box center [587, 272] width 94 height 18
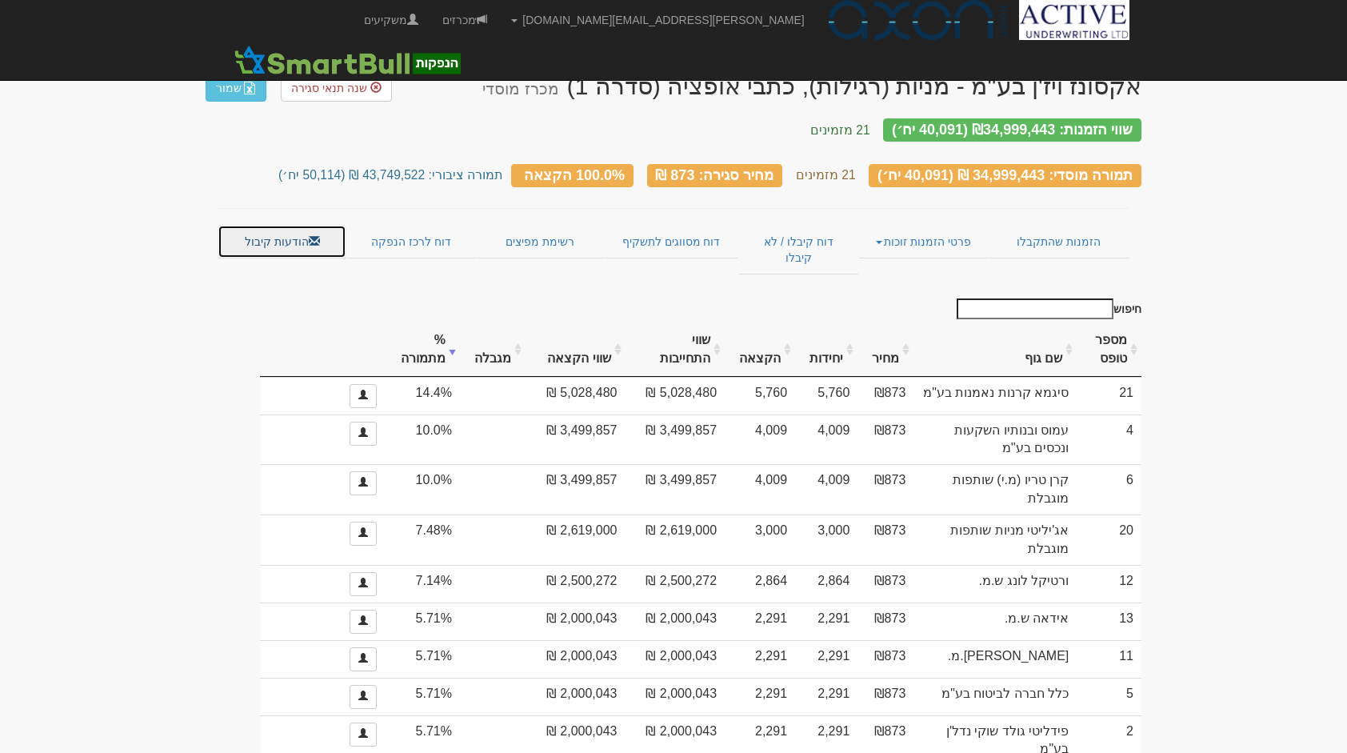
click at [258, 234] on link "הודעות קיבול" at bounding box center [282, 242] width 129 height 34
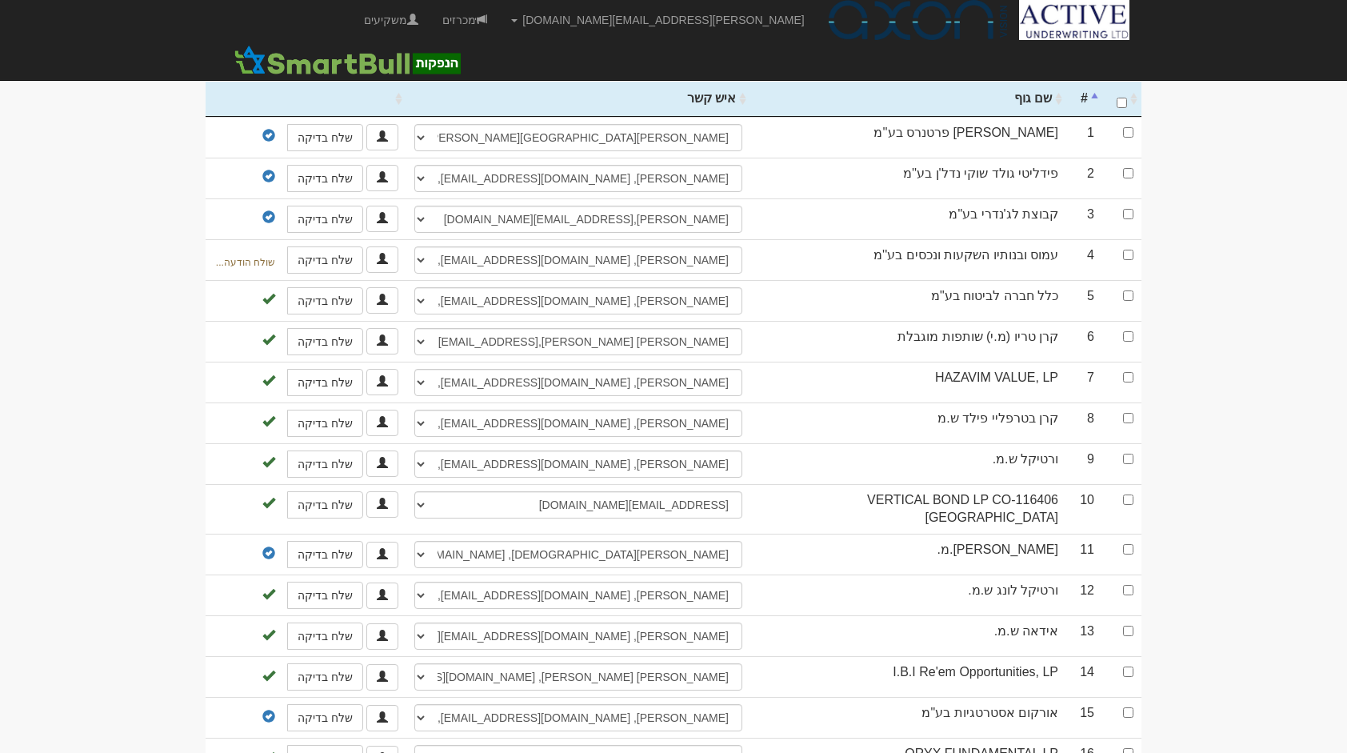
scroll to position [363, 0]
click at [1123, 333] on input "checkbox" at bounding box center [1128, 338] width 10 height 10
checkbox input "true"
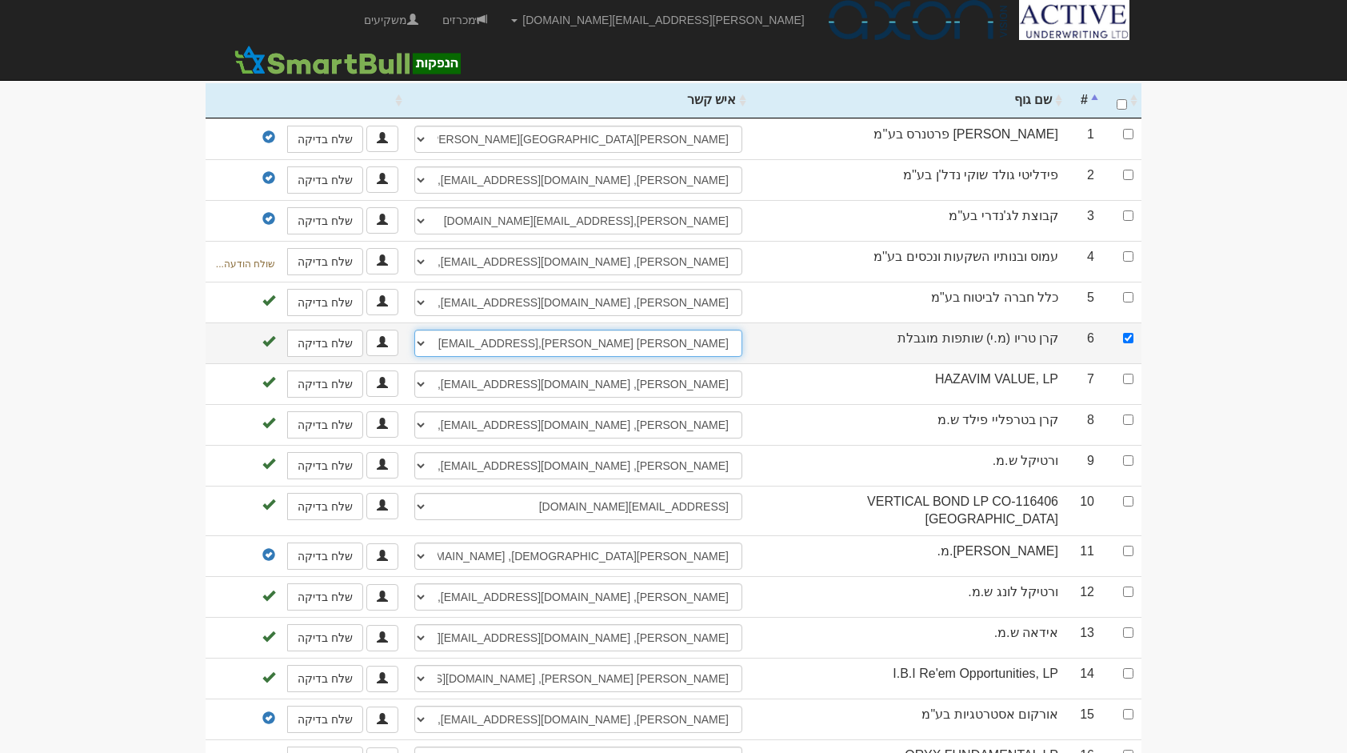
click at [426, 330] on select "עמית כהן, 054-2525524, 077-5147002, amit@trio-inv.co.il עמית כהן, aradr@trio-in…" at bounding box center [578, 343] width 328 height 27
select select "68a6f250dcb36e7cd312792f"
click at [414, 330] on select "עמית כהן, 054-2525524, 077-5147002, amit@trio-inv.co.il עמית כהן, aradr@trio-in…" at bounding box center [578, 343] width 328 height 27
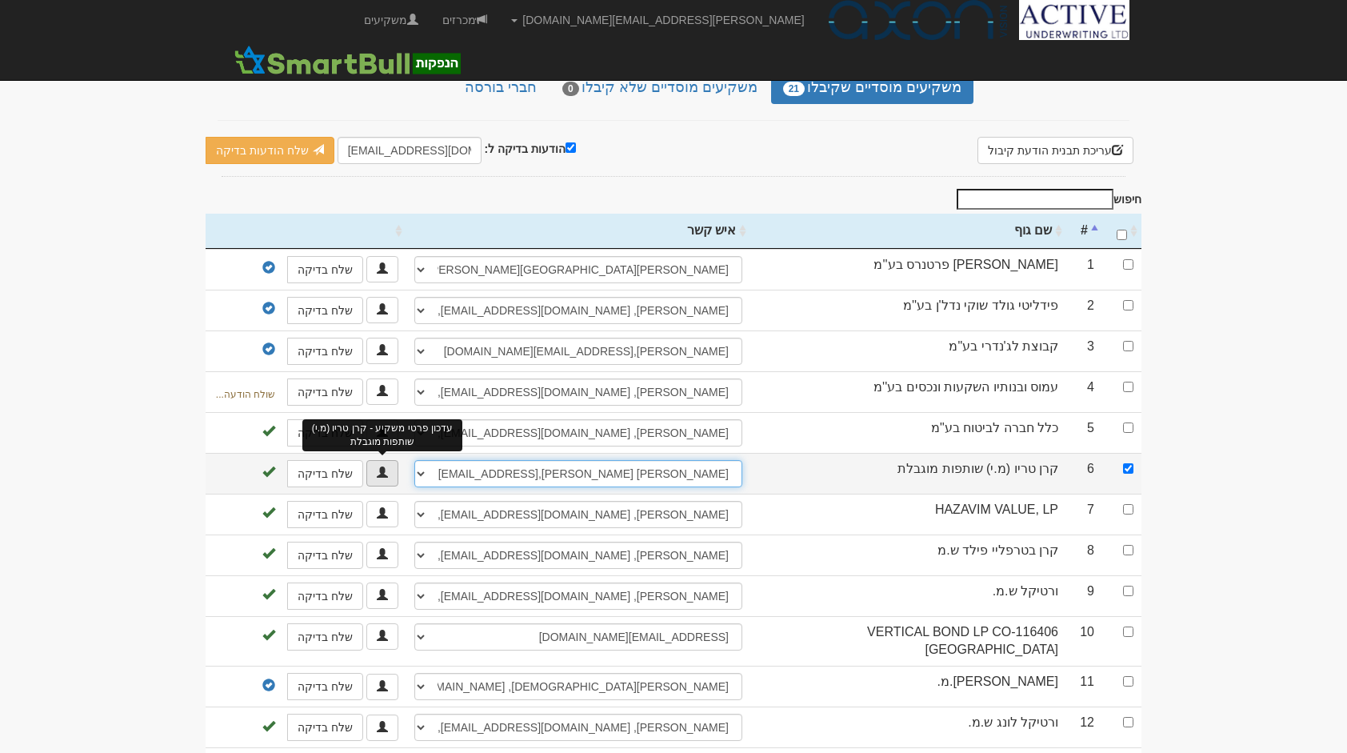
scroll to position [218, 0]
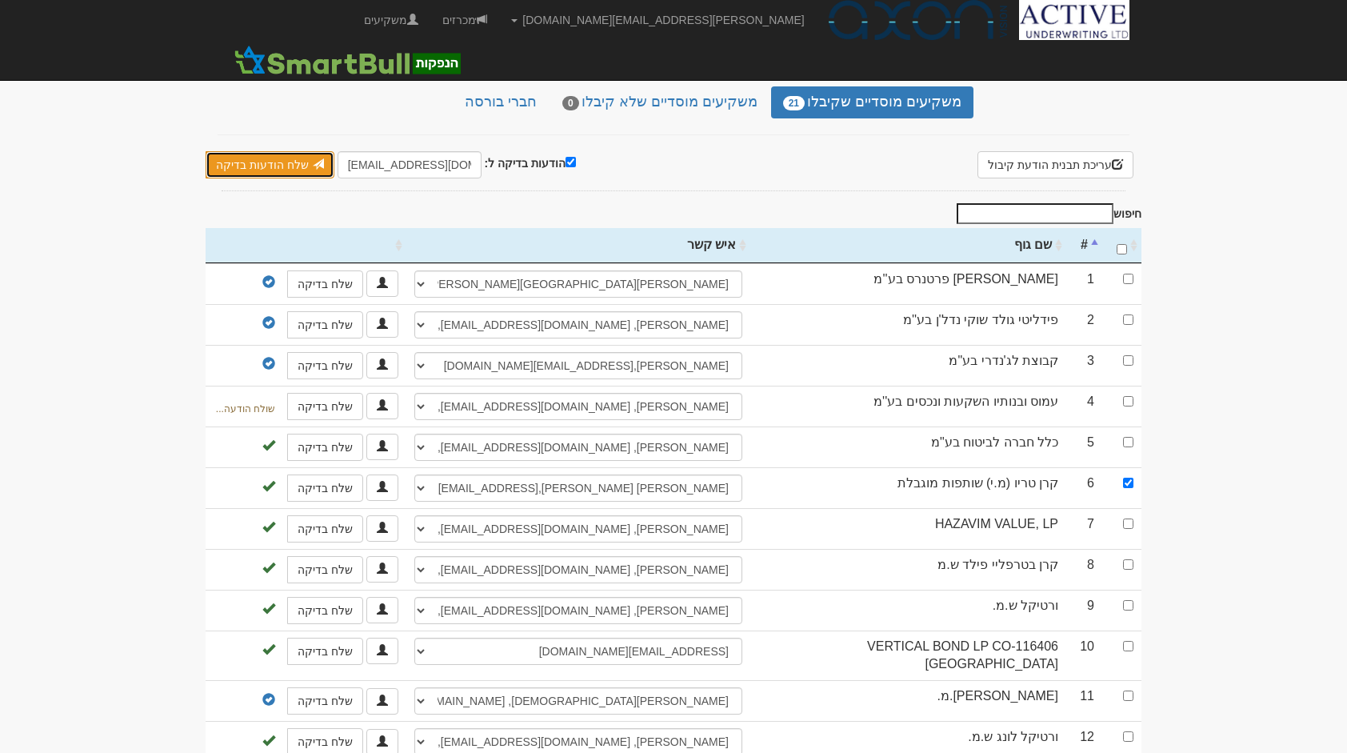
click at [302, 151] on link "שלח הודעות בדיקה" at bounding box center [270, 164] width 129 height 27
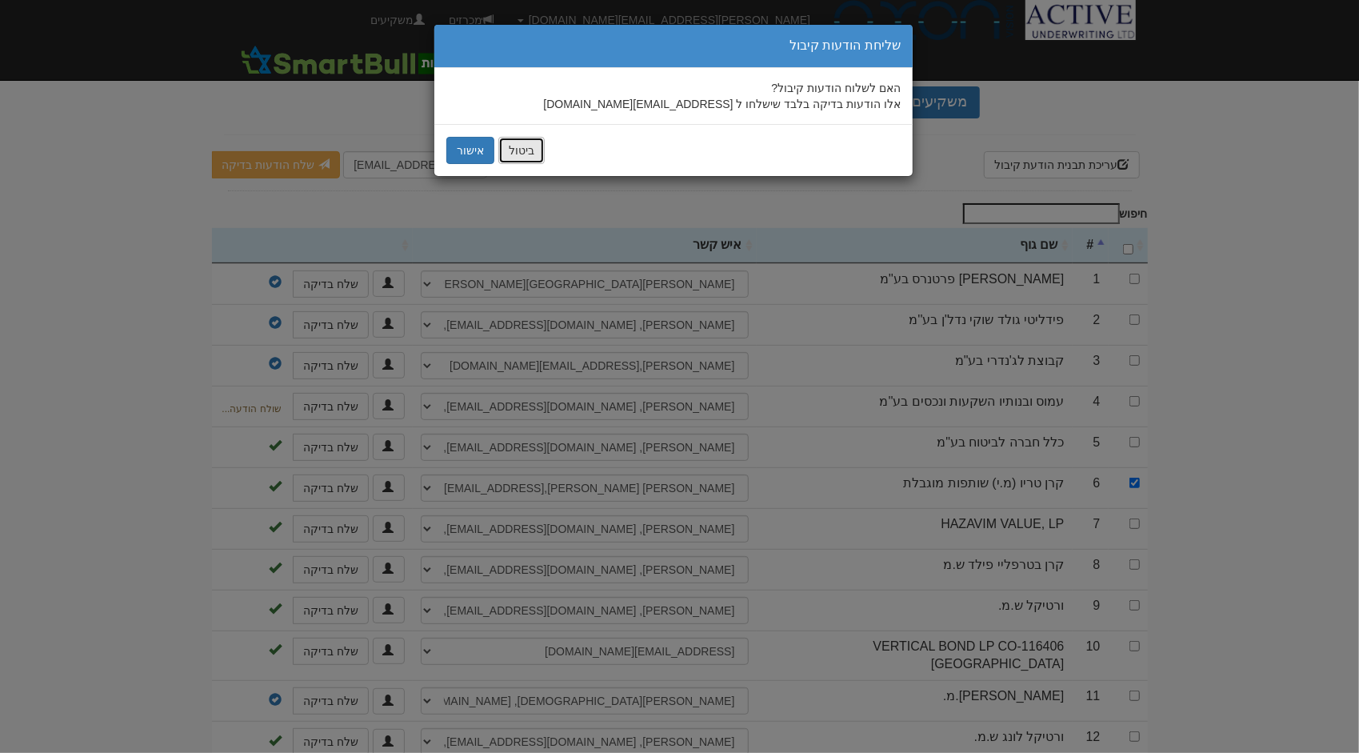
click at [521, 149] on button "ביטול" at bounding box center [521, 150] width 46 height 27
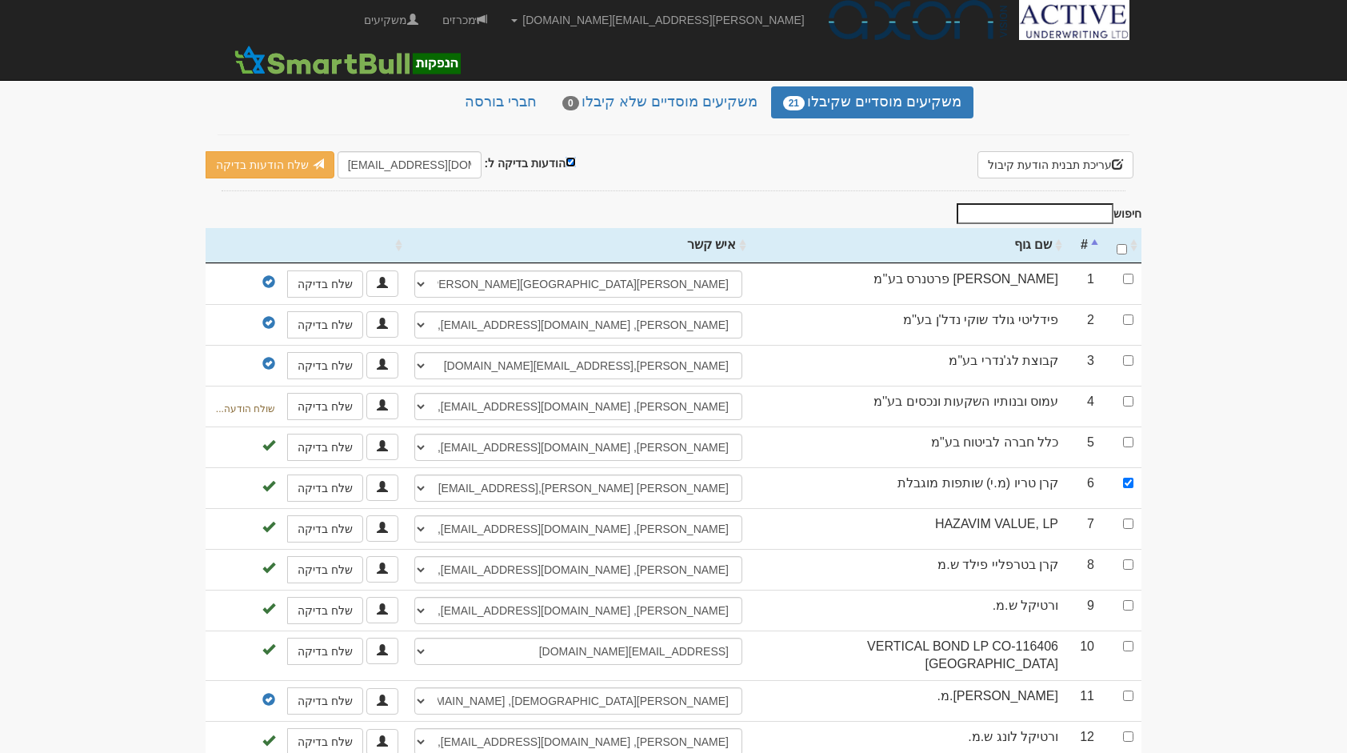
click at [566, 157] on input "הודעות בדיקה ל:" at bounding box center [571, 162] width 10 height 10
checkbox input "false"
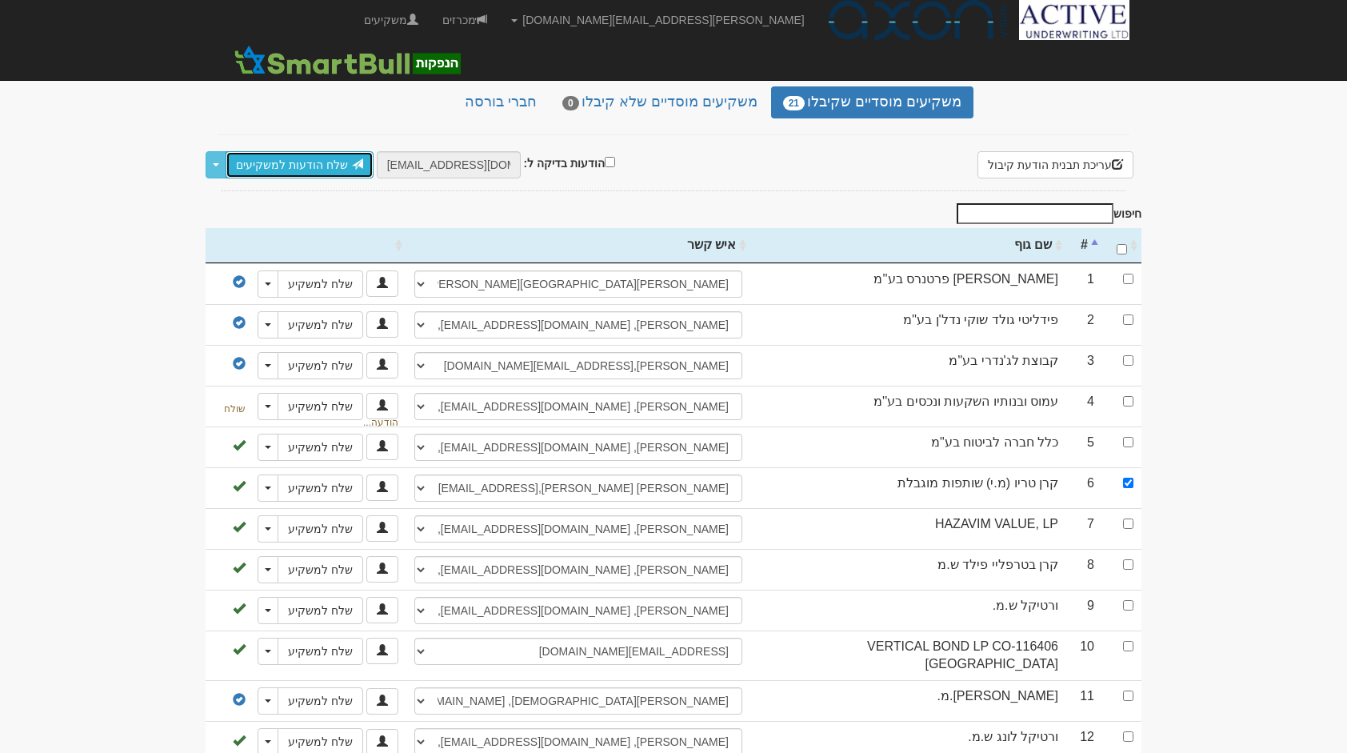
click at [321, 151] on link "שלח הודעות למשקיעים" at bounding box center [300, 164] width 148 height 27
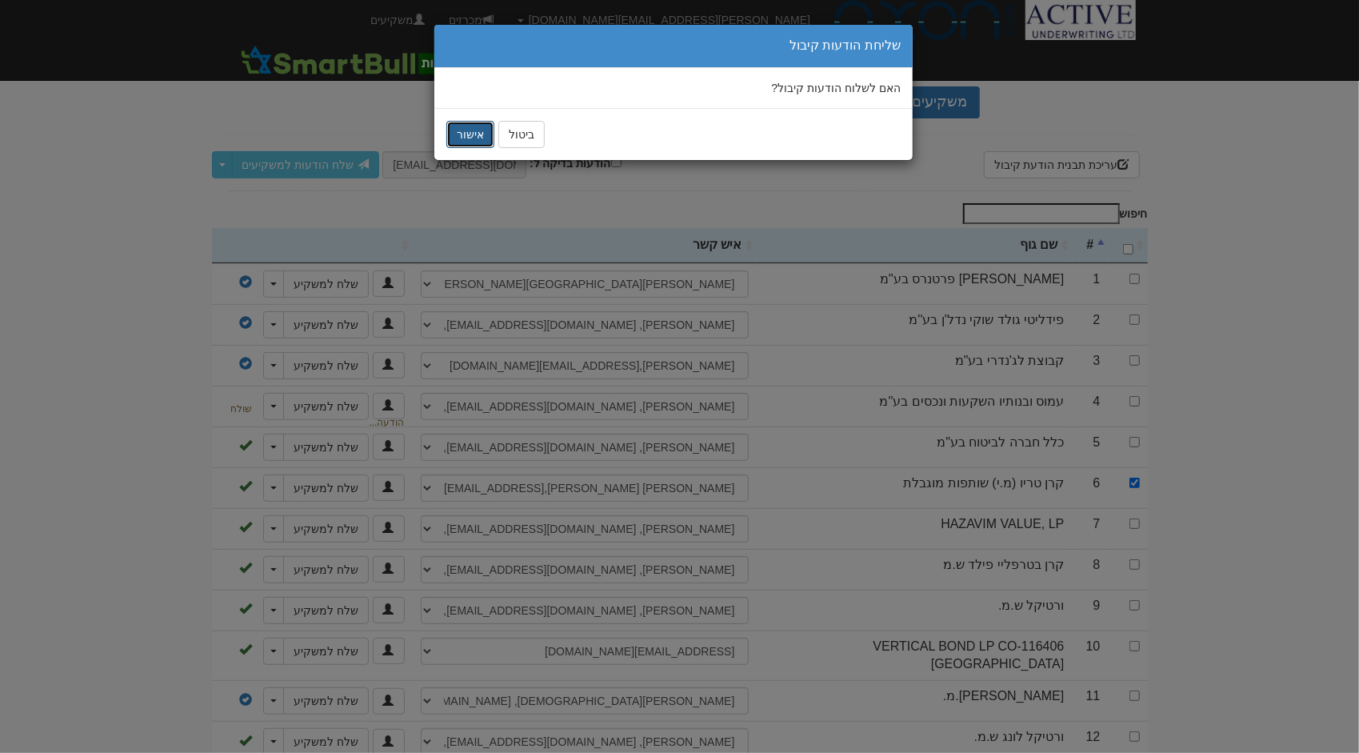
click at [480, 130] on button "אישור" at bounding box center [470, 134] width 48 height 27
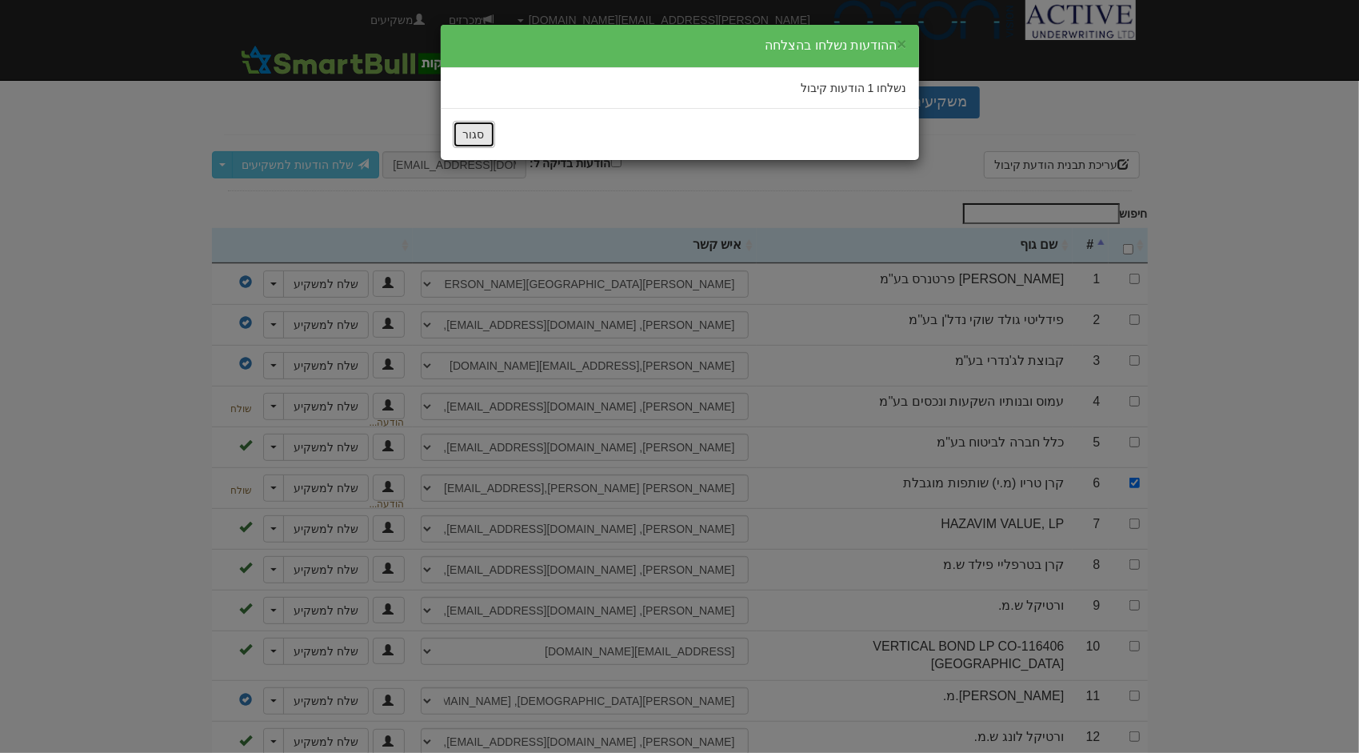
click at [467, 132] on button "סגור" at bounding box center [474, 134] width 42 height 27
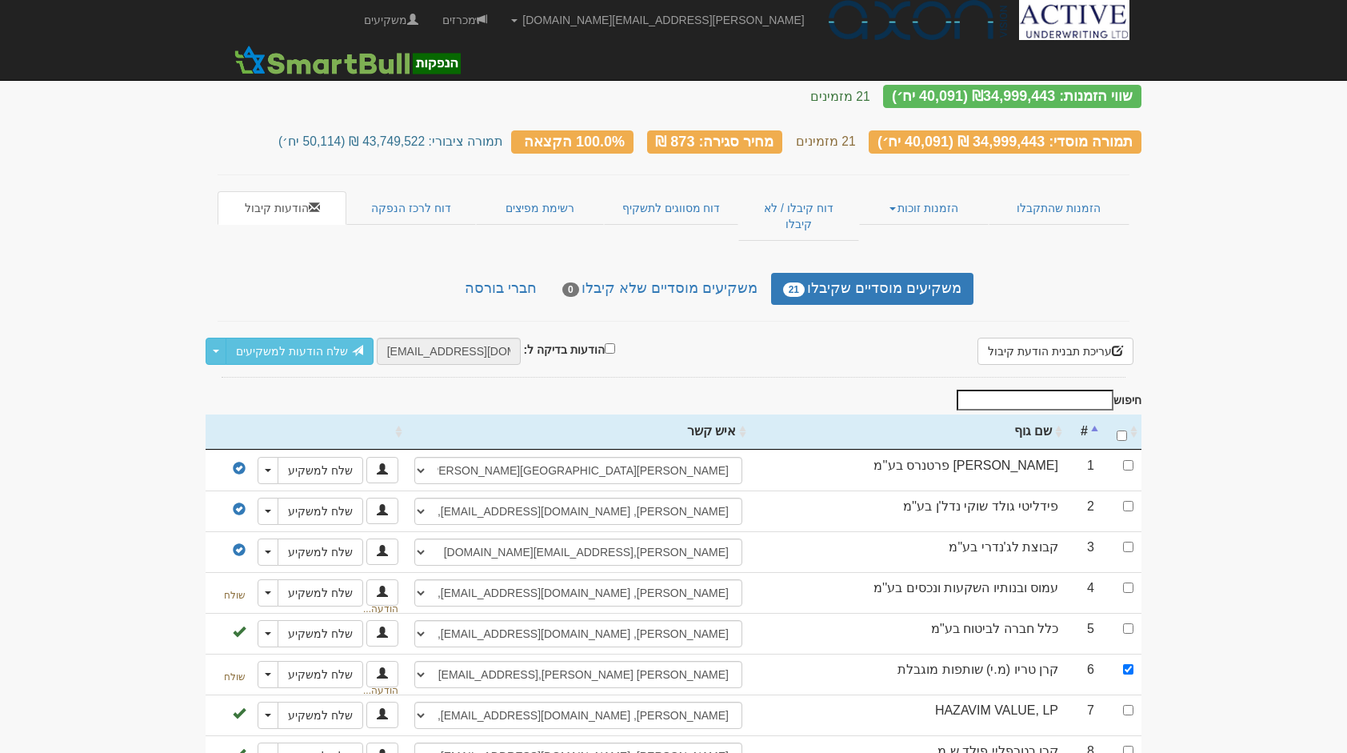
scroll to position [31, 0]
click at [820, 206] on link "דוח קיבלו / לא קיבלו" at bounding box center [798, 217] width 121 height 50
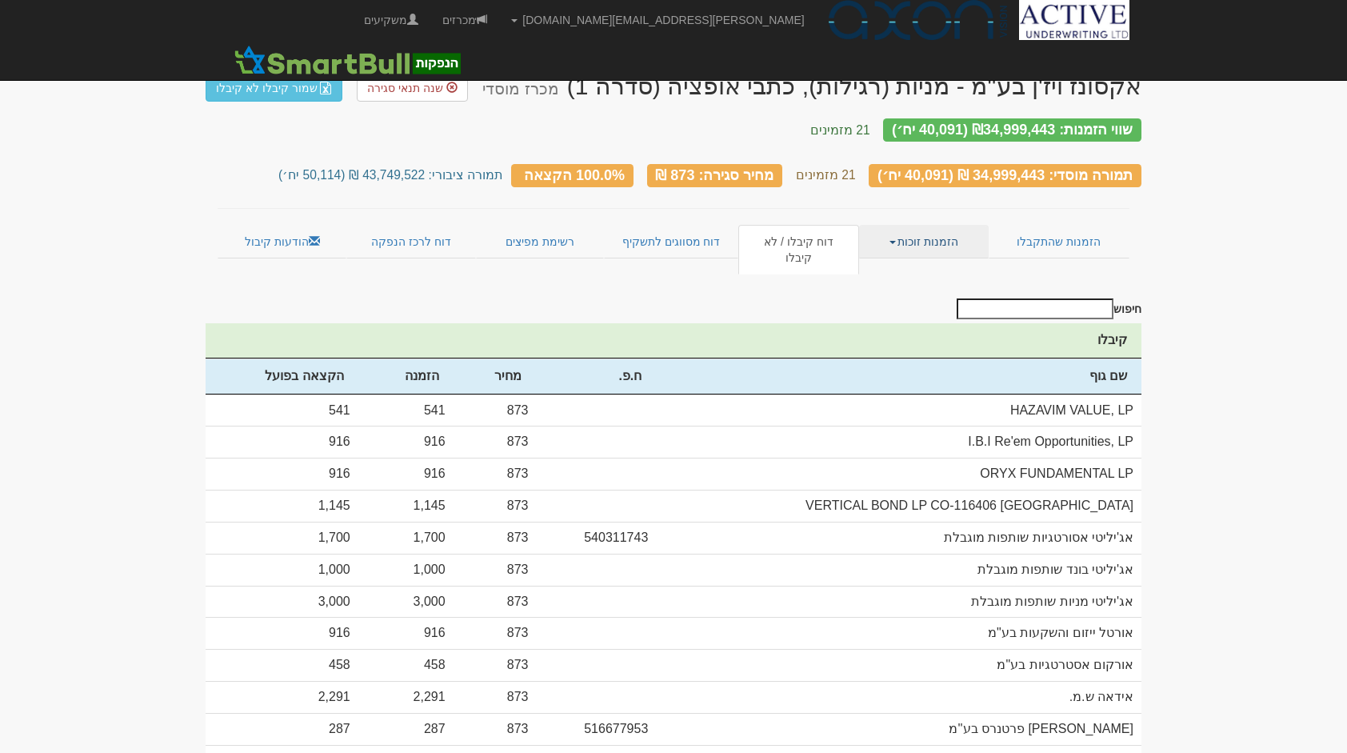
click at [910, 233] on link "הזמנות זוכות" at bounding box center [923, 242] width 129 height 34
click at [912, 262] on link "פרטי הזמנות זוכות" at bounding box center [925, 272] width 126 height 21
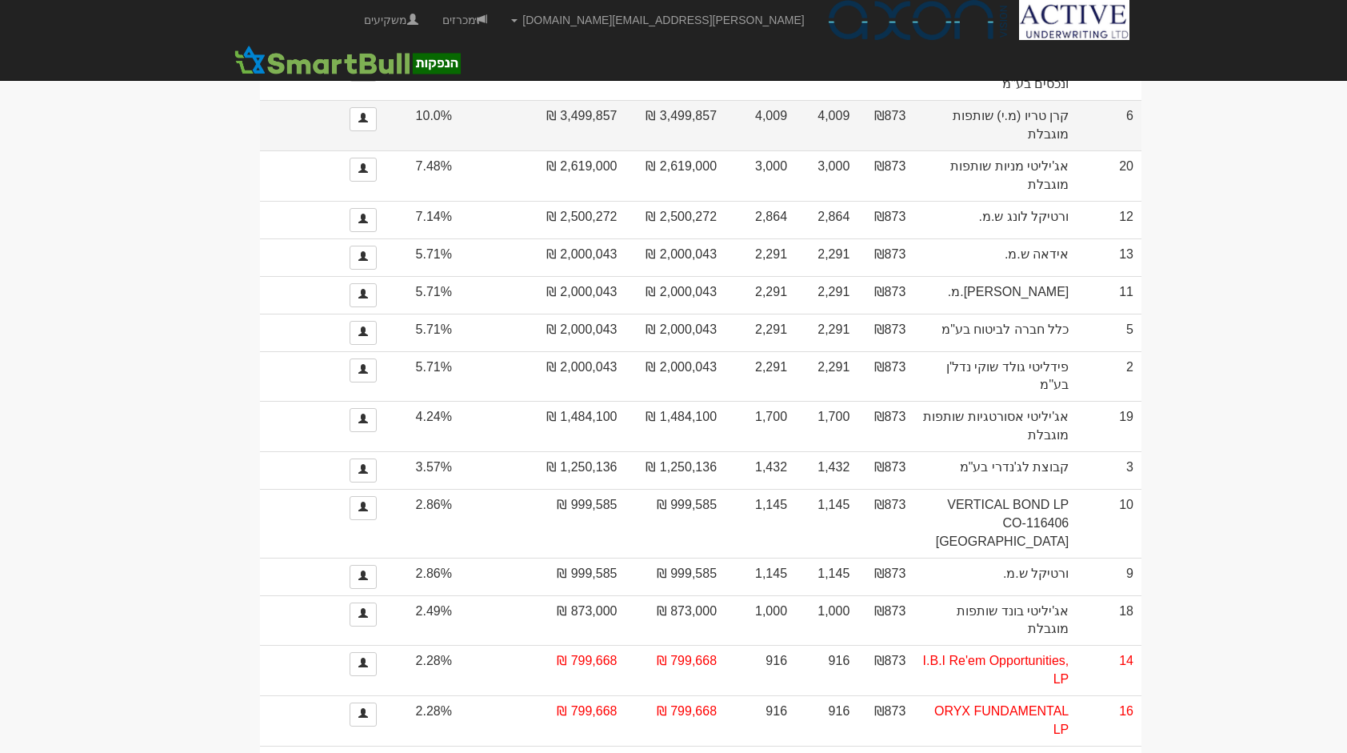
scroll to position [352, 0]
